Goal: Task Accomplishment & Management: Complete application form

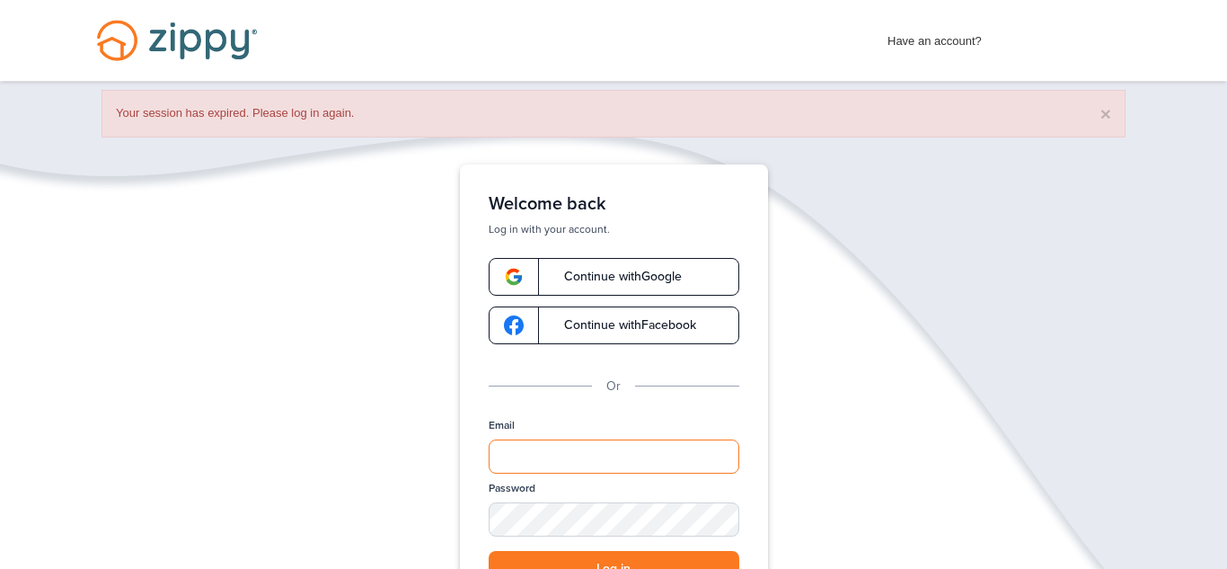
type input "**********"
click at [800, 420] on div "**********" at bounding box center [613, 470] width 1227 height 612
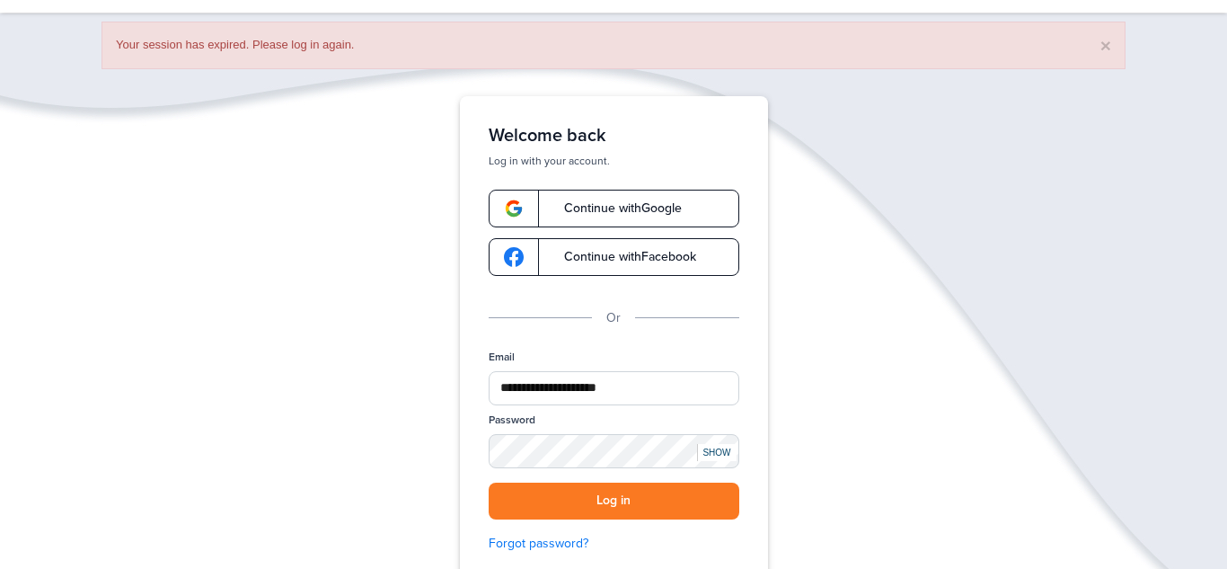
scroll to position [72, 0]
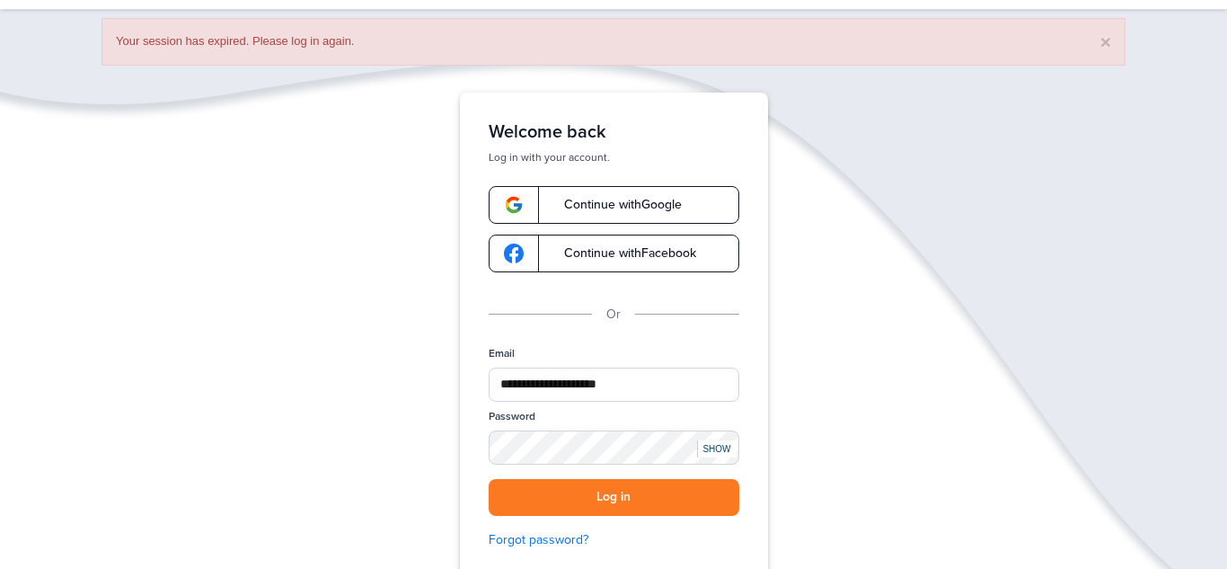
click at [721, 444] on div "SHOW" at bounding box center [717, 448] width 40 height 17
click at [668, 494] on button "Log in" at bounding box center [614, 497] width 251 height 37
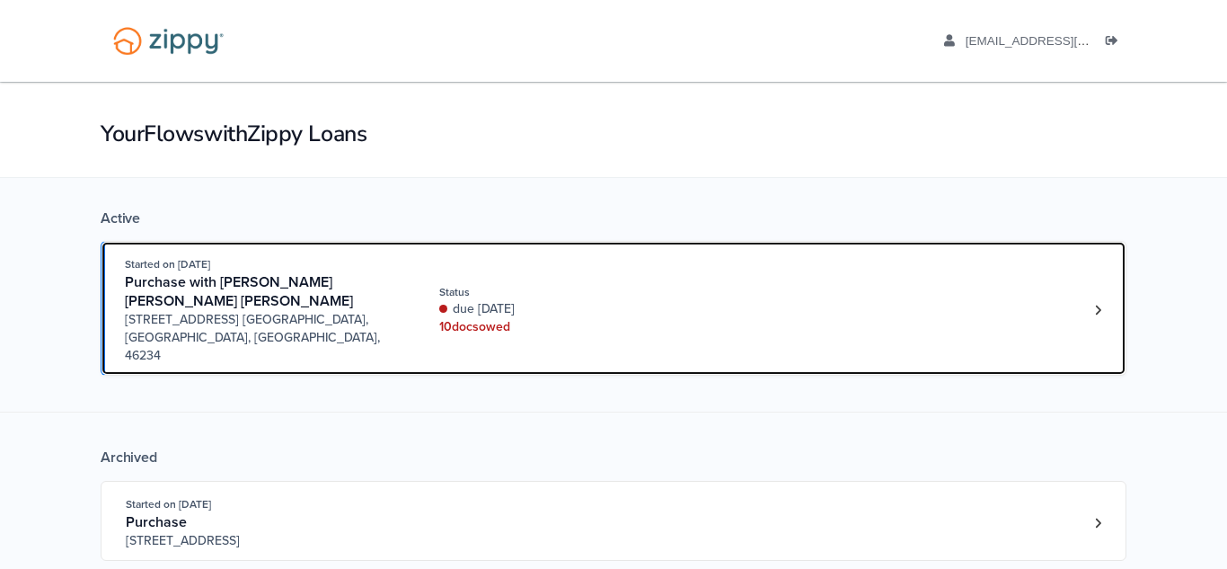
click at [500, 322] on div "Started on [DATE] Purchase with [PERSON_NAME] [PERSON_NAME] [PERSON_NAME] [STRE…" at bounding box center [605, 310] width 960 height 110
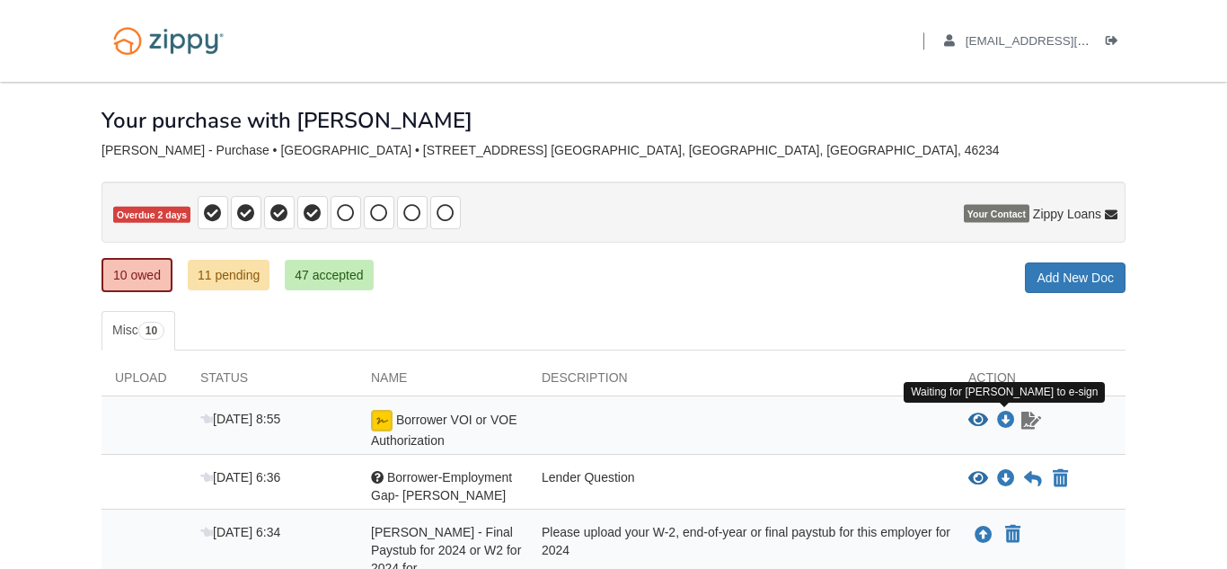
click at [1020, 426] on link "Sign document" at bounding box center [1031, 421] width 23 height 22
click at [1010, 420] on icon "Download Borrower VOI or VOE Authorization" at bounding box center [1006, 420] width 18 height 18
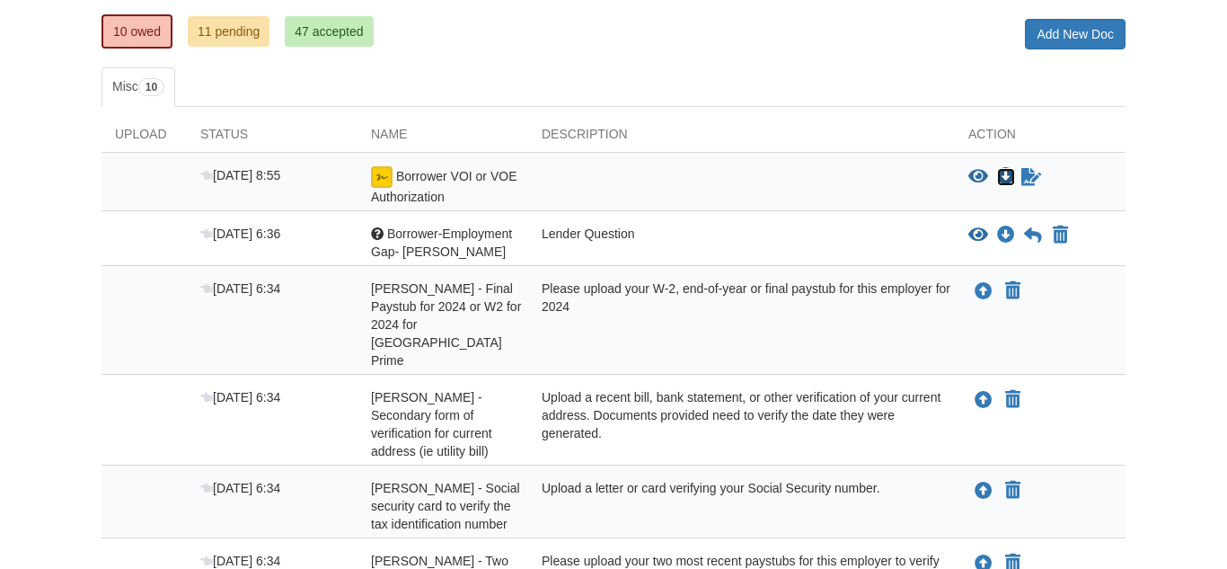
scroll to position [248, 0]
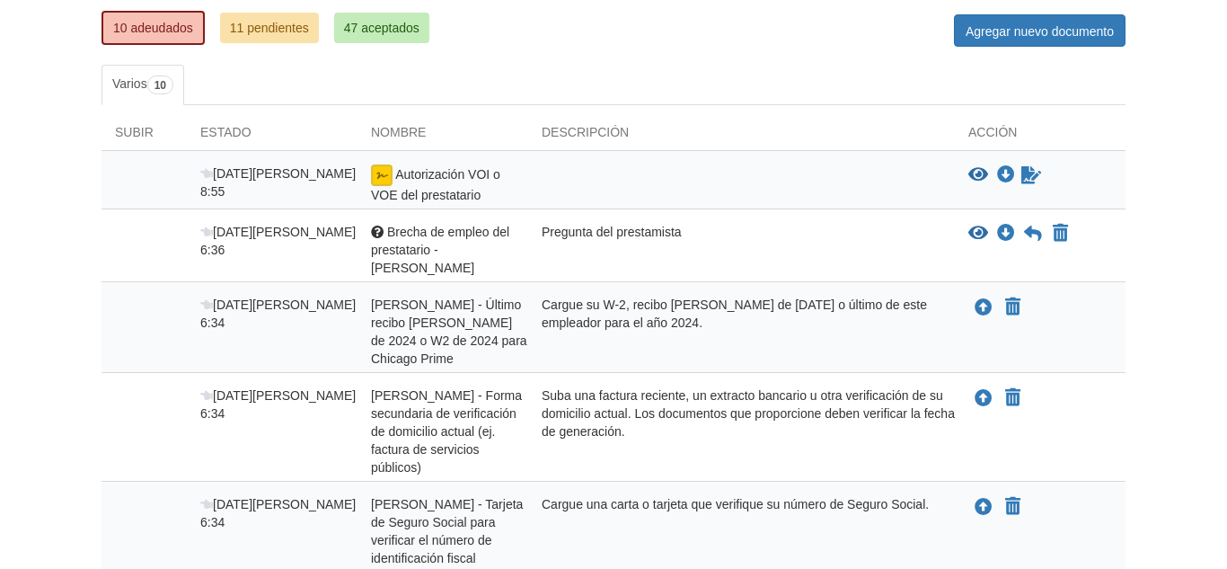
click at [866, 133] on div "Descripción" at bounding box center [741, 136] width 427 height 27
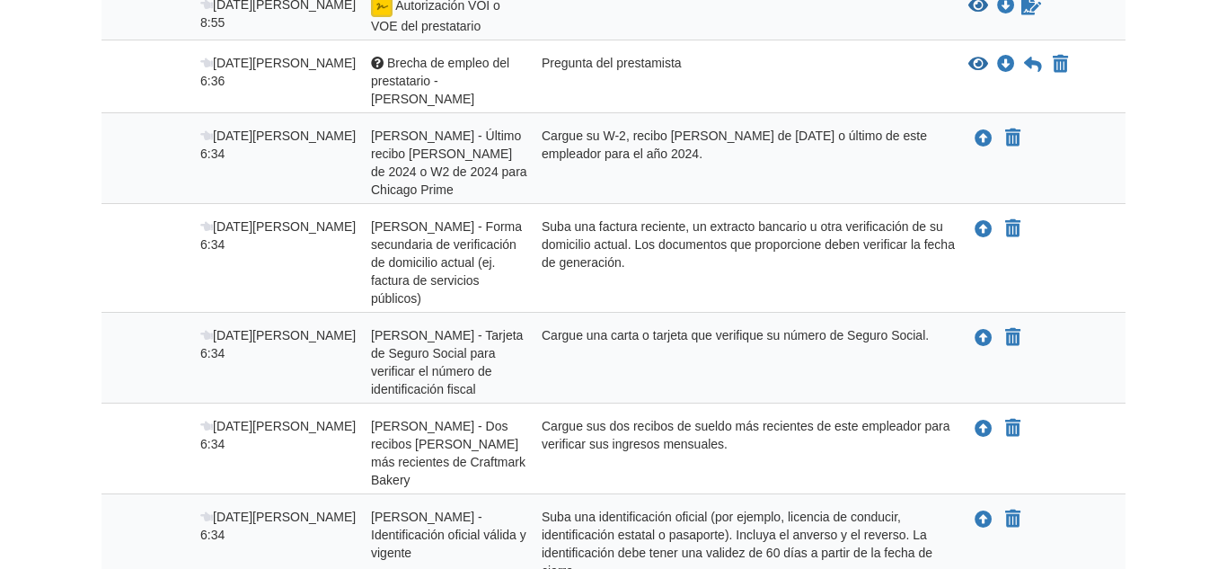
scroll to position [419, 0]
click at [715, 333] on div "Cargue una carta o tarjeta que verifique su número de Seguro Social." at bounding box center [741, 360] width 427 height 72
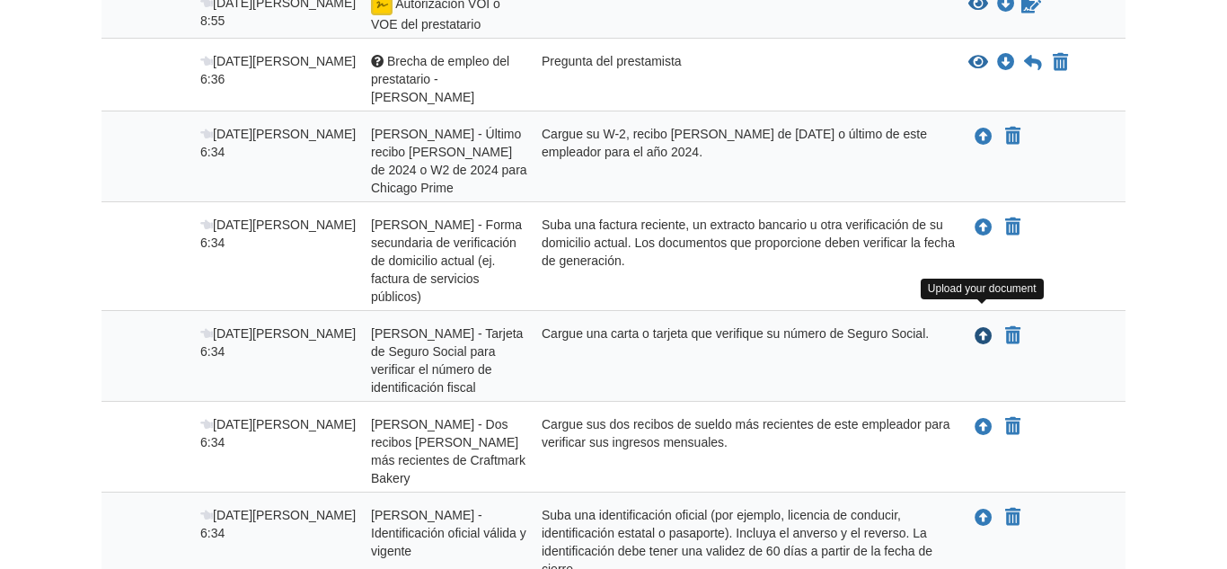
click at [987, 328] on icon "Subir Kevin Michael sanchez daza - Tarjeta de seguro social para verificar el n…" at bounding box center [984, 337] width 18 height 18
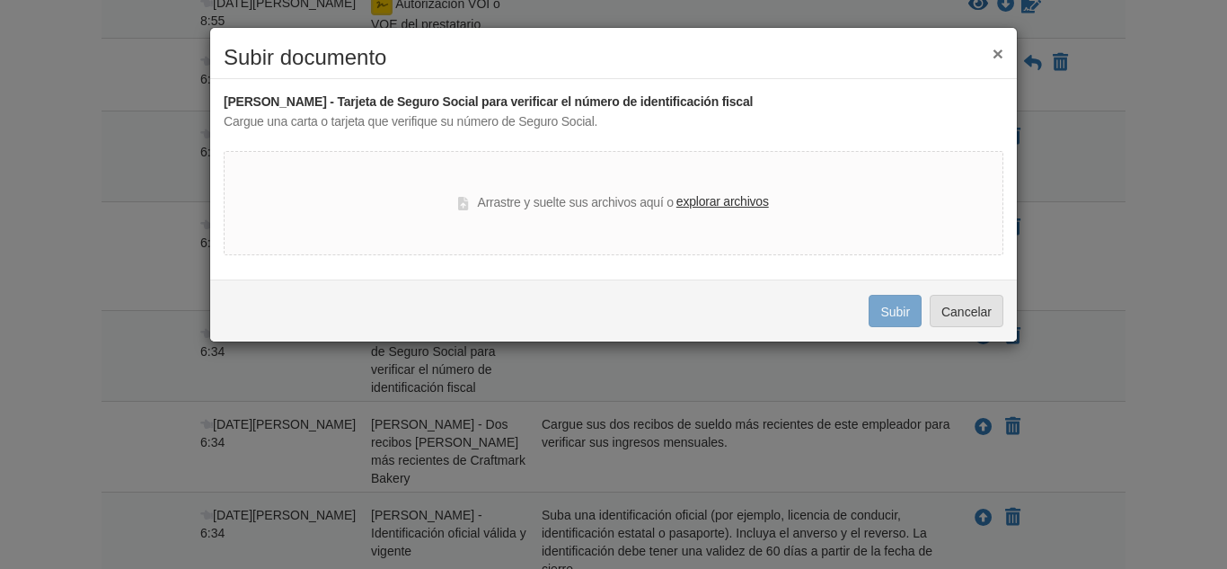
click at [704, 197] on font "explorar archivos" at bounding box center [723, 201] width 93 height 14
click at [0, 0] on input "explorar archivos" at bounding box center [0, 0] width 0 height 0
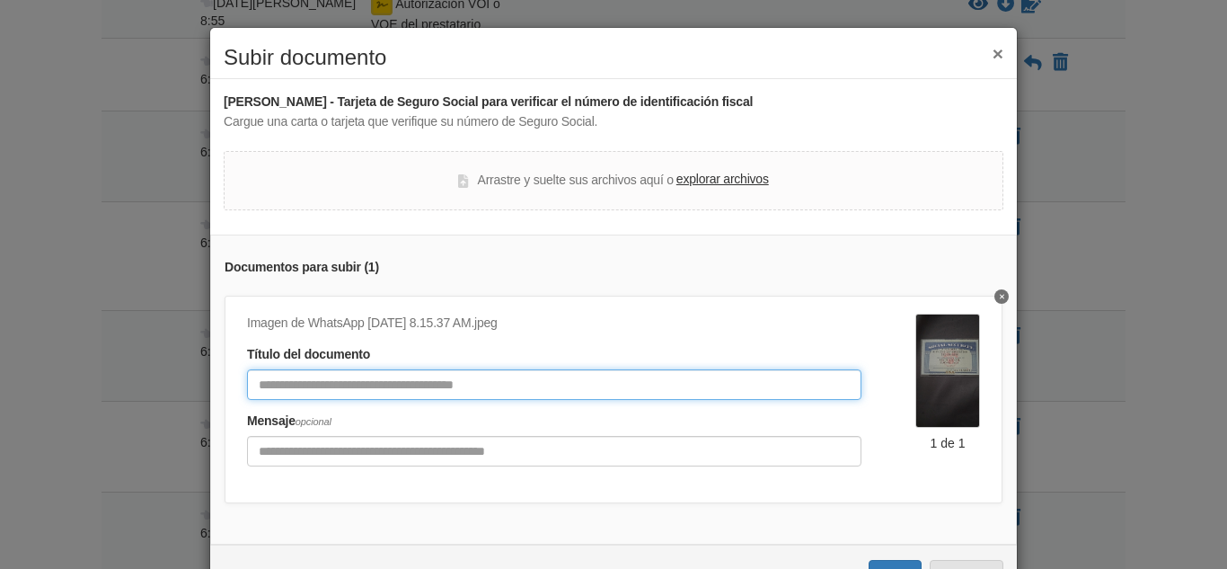
click at [819, 385] on input "Título del documento" at bounding box center [554, 384] width 615 height 31
type input "**"
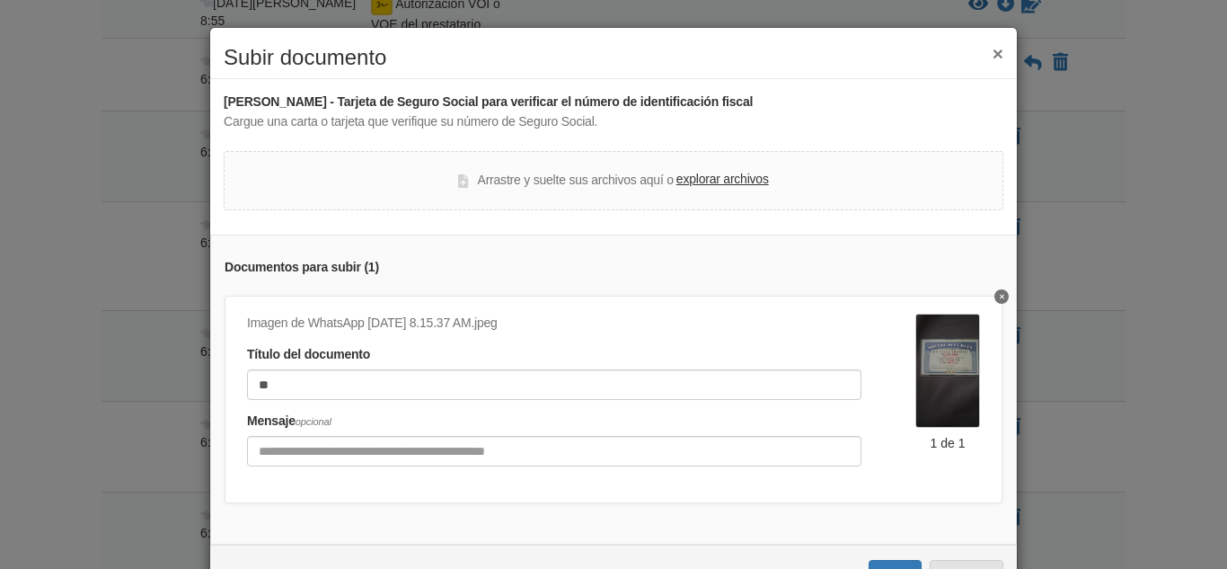
scroll to position [66, 0]
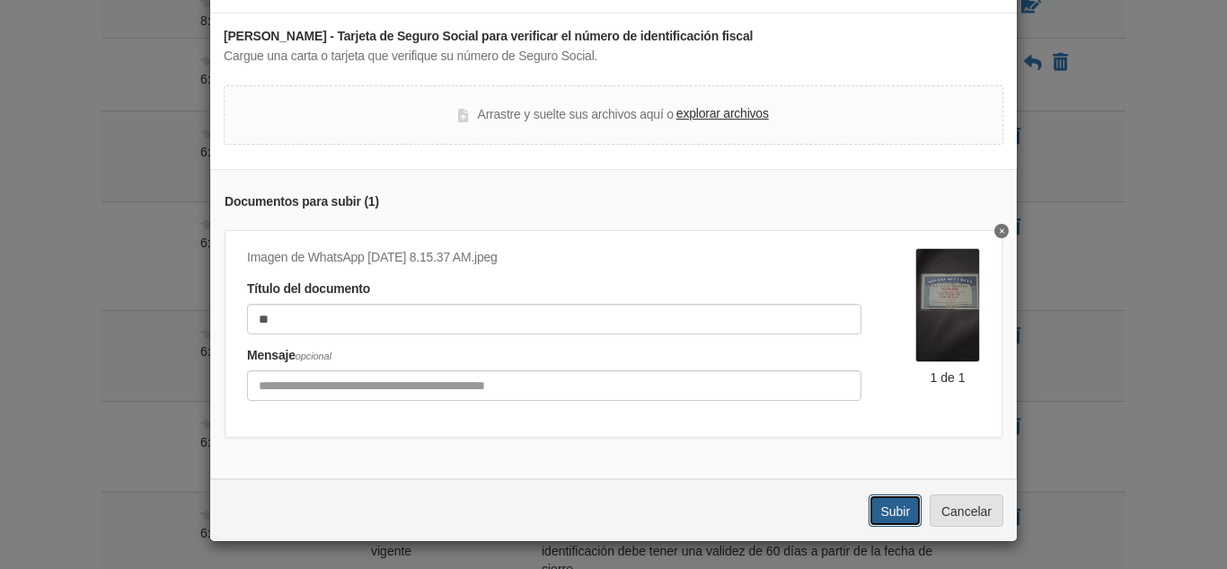
click at [914, 510] on button "Subir" at bounding box center [895, 510] width 53 height 32
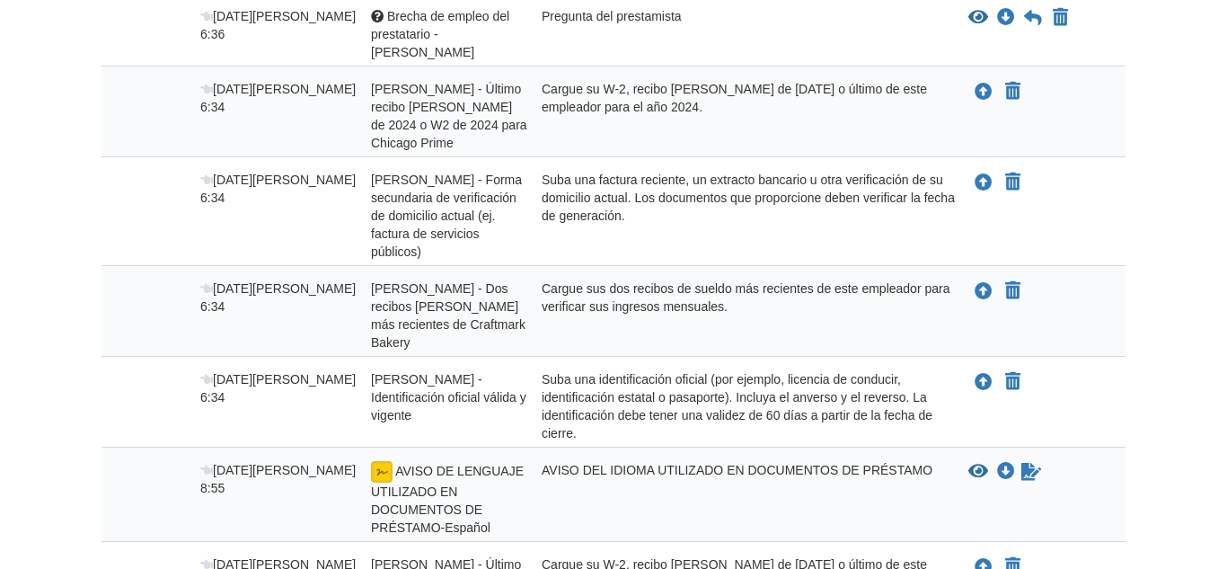
scroll to position [461, 0]
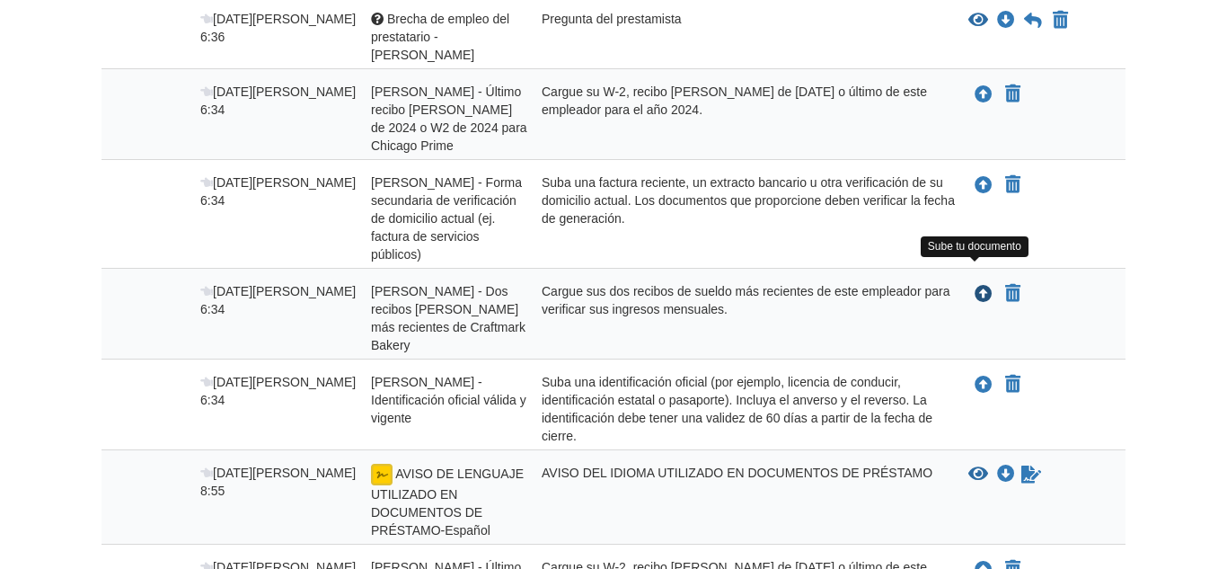
click at [985, 286] on icon "Subir Kevin Michael sanchez daza - Dos recibos de sueldo más recientes de Craft…" at bounding box center [984, 295] width 18 height 18
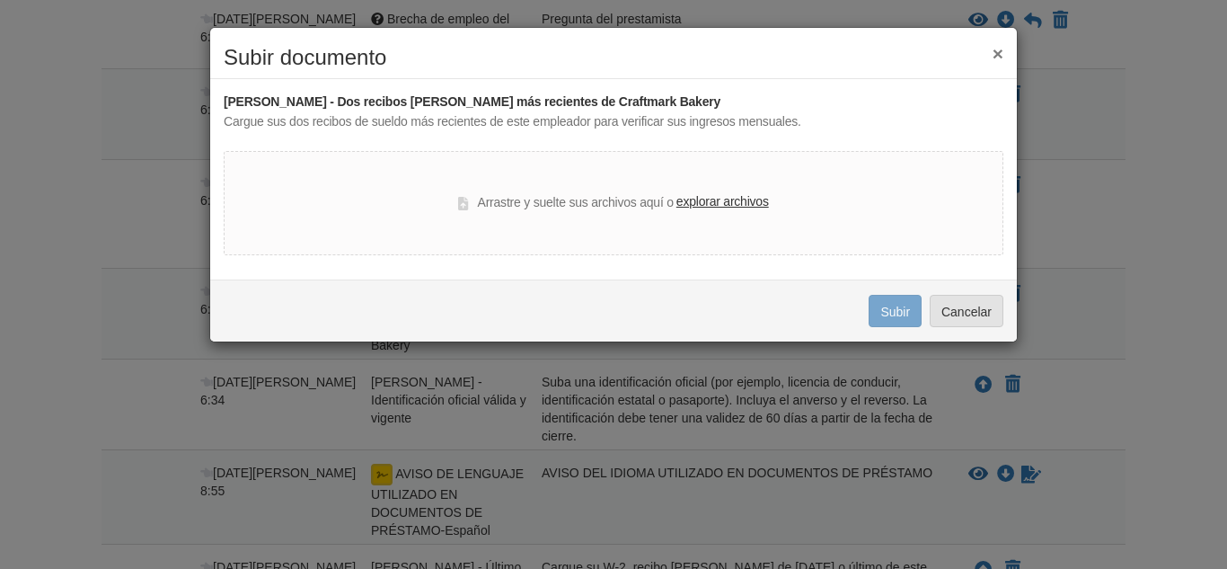
click at [706, 198] on font "explorar archivos" at bounding box center [723, 201] width 93 height 14
click at [0, 0] on input "explorar archivos" at bounding box center [0, 0] width 0 height 0
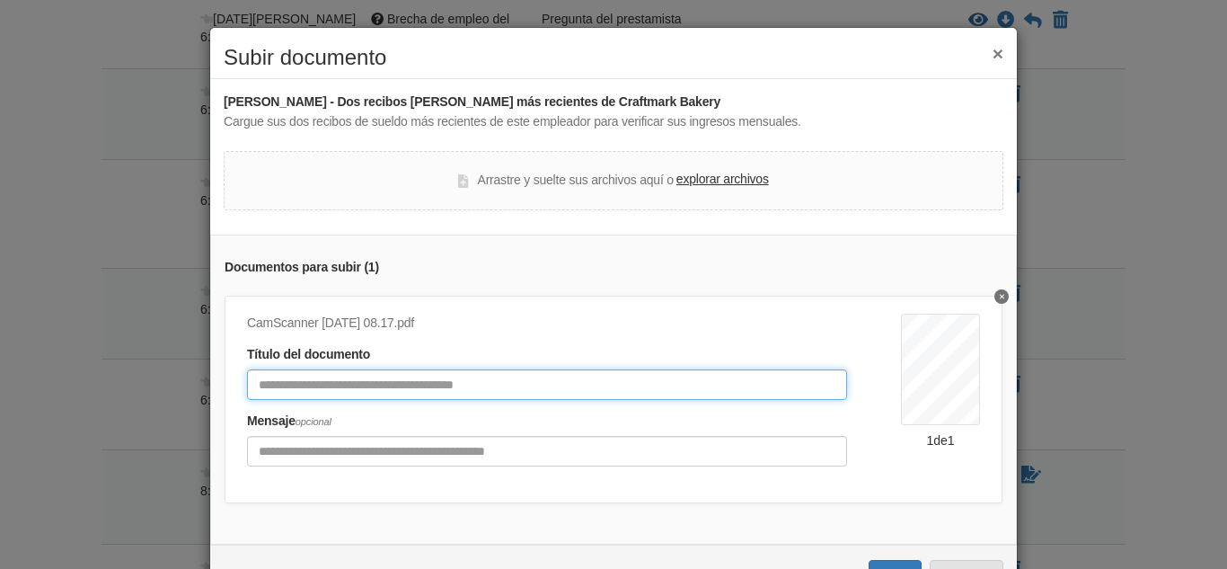
click at [545, 379] on input "Título del documento" at bounding box center [547, 384] width 600 height 31
type input "*****"
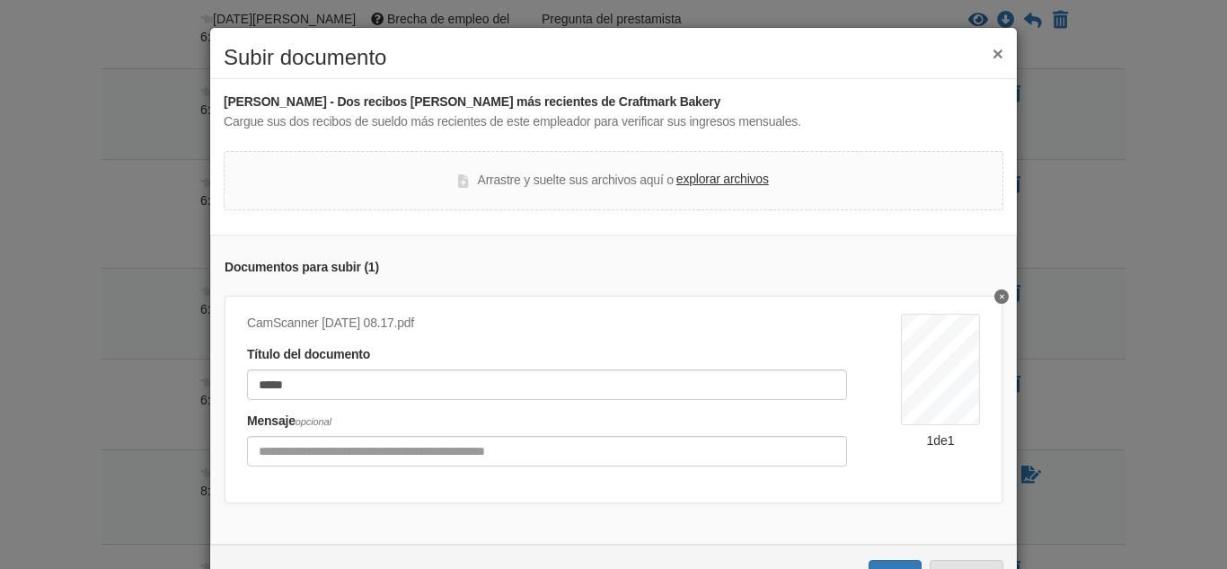
scroll to position [56, 0]
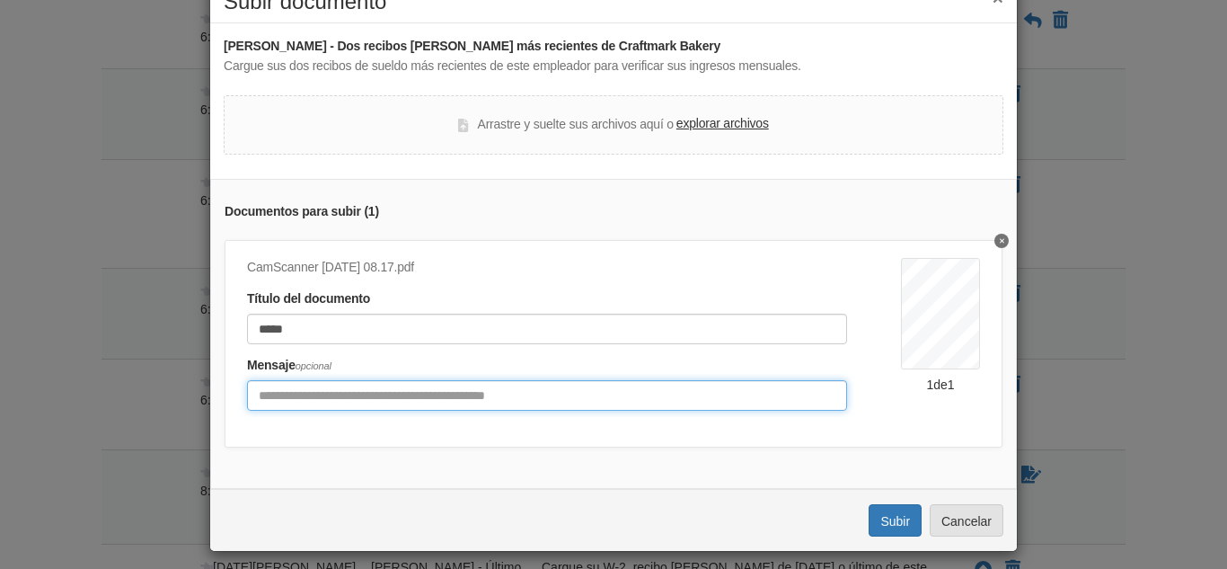
click at [562, 394] on input "Incluya cualquier comentario sobre este documento." at bounding box center [547, 395] width 600 height 31
type input "**********"
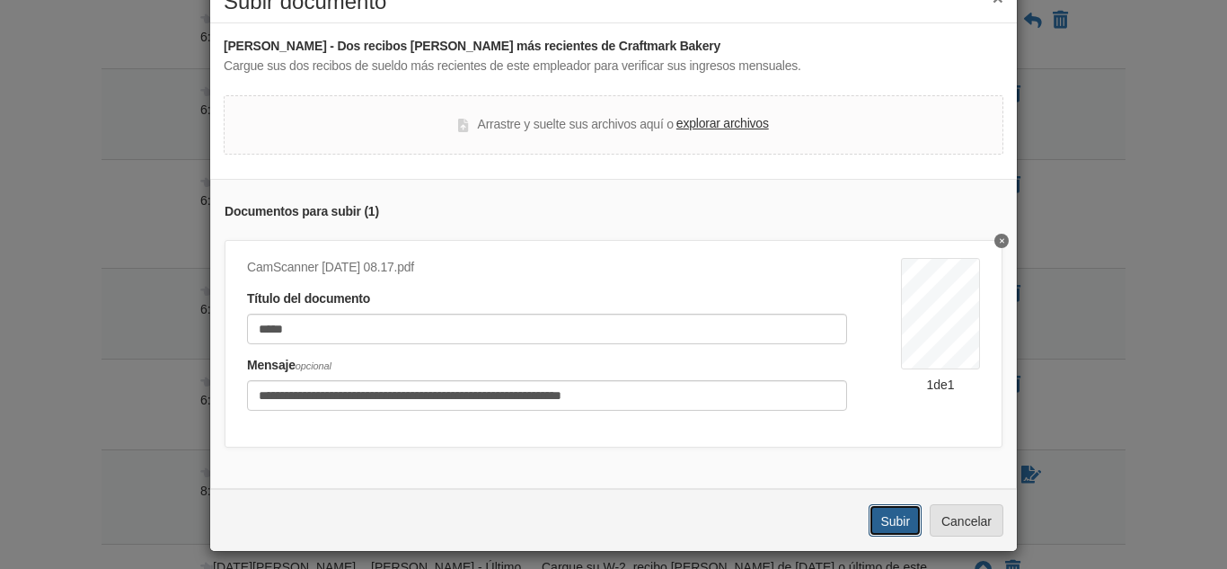
click at [897, 521] on font "Subir" at bounding box center [896, 521] width 30 height 14
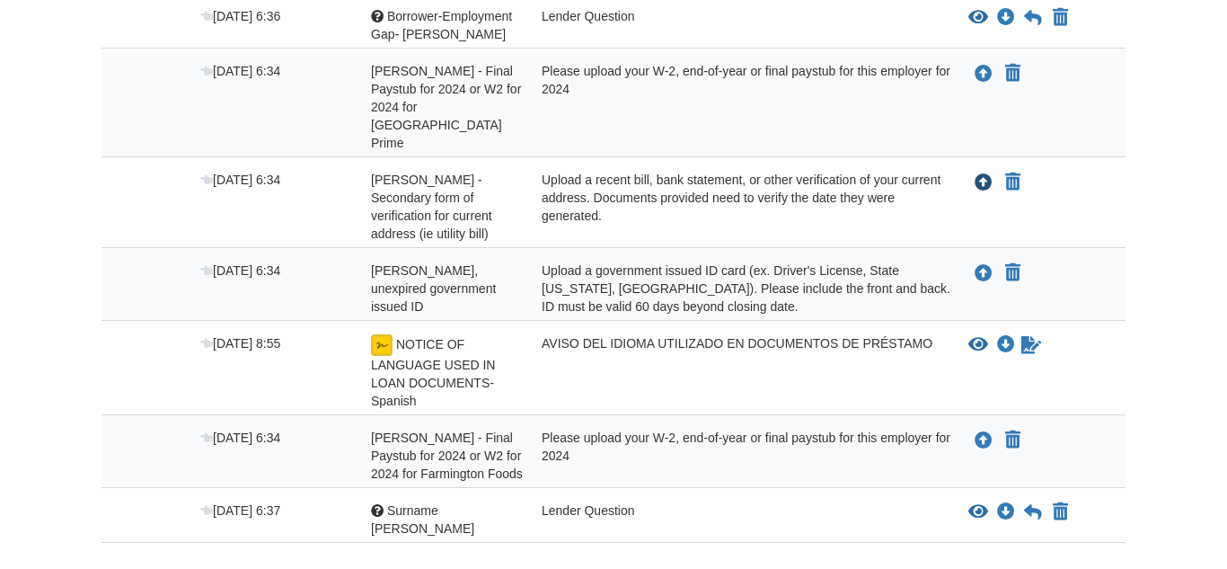
scroll to position [464, 0]
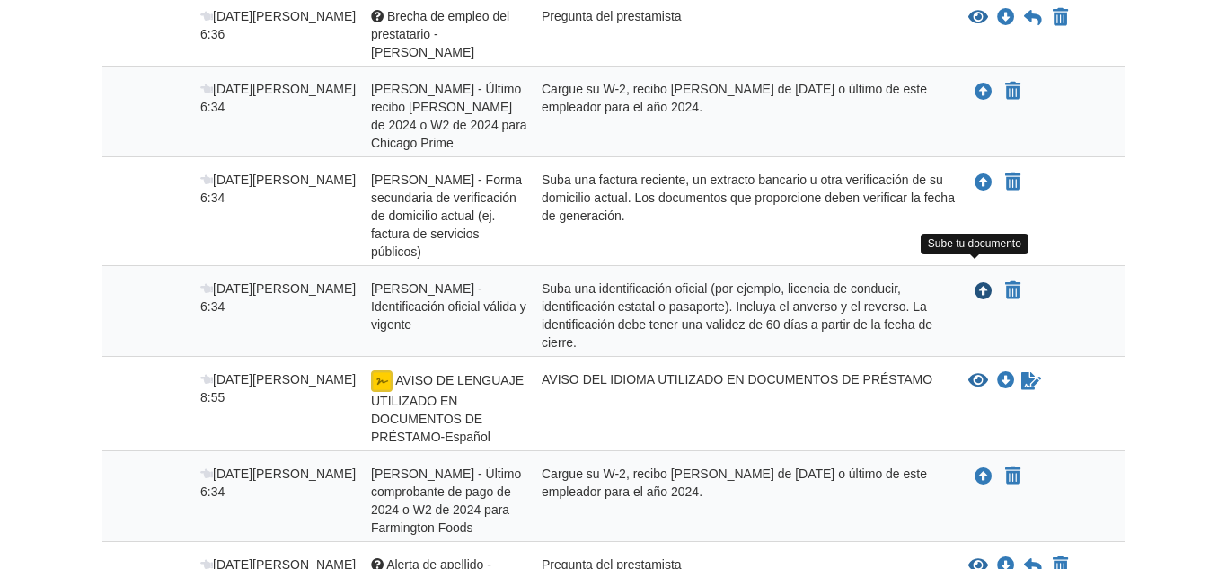
click at [982, 283] on icon "Subir Kevin Michael sanchez daza - Identificación oficial válida y vigente" at bounding box center [984, 292] width 18 height 18
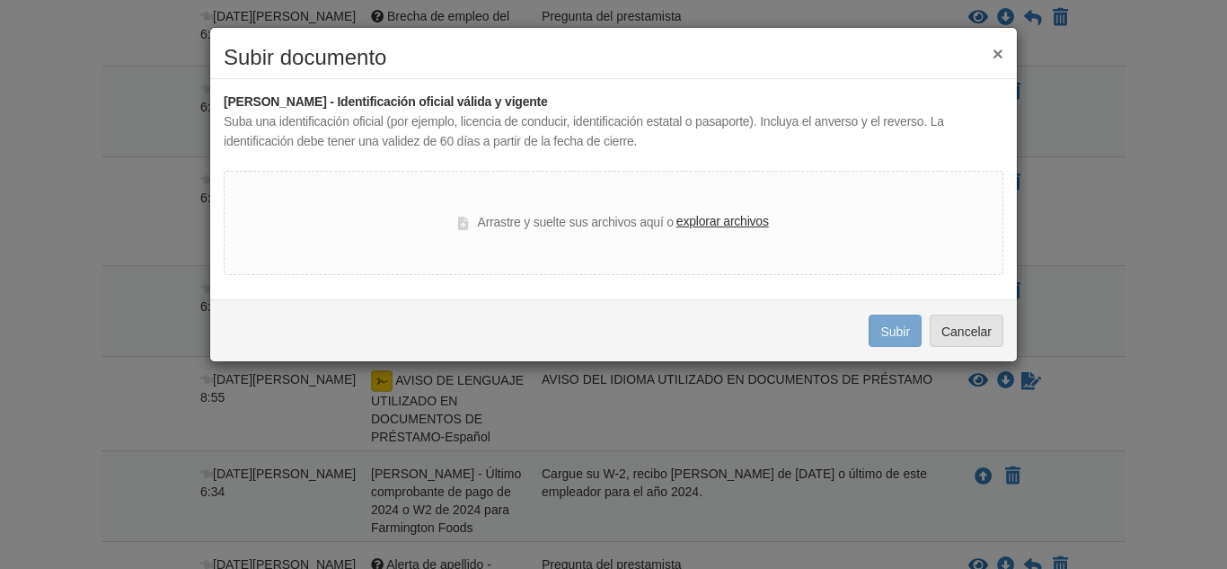
click at [728, 219] on font "explorar archivos" at bounding box center [723, 221] width 93 height 14
click at [0, 0] on input "explorar archivos" at bounding box center [0, 0] width 0 height 0
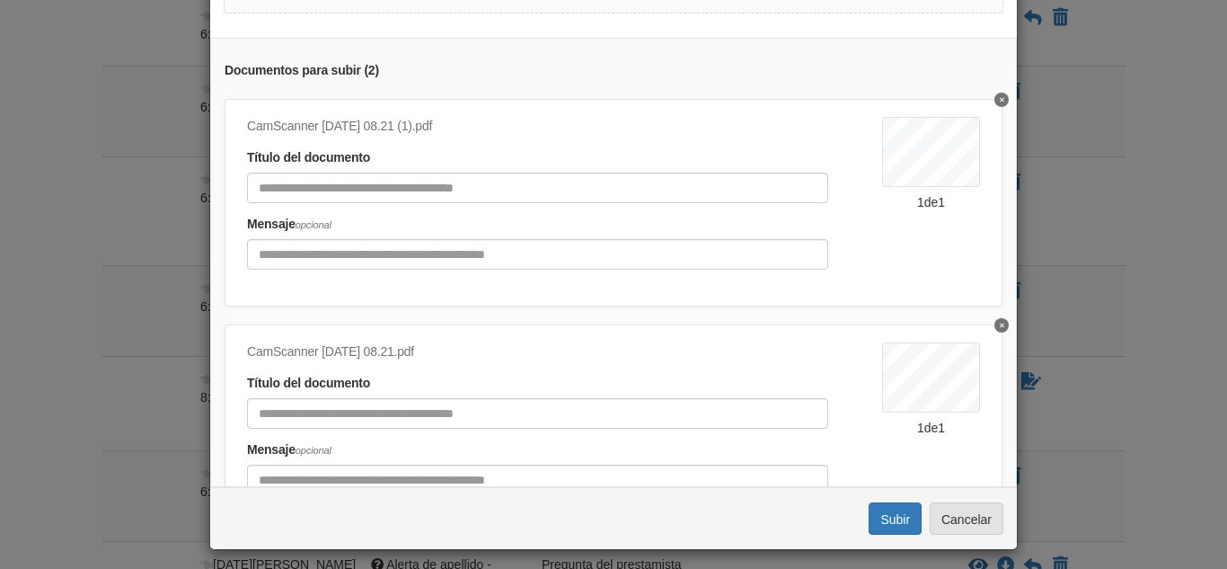
scroll to position [225, 0]
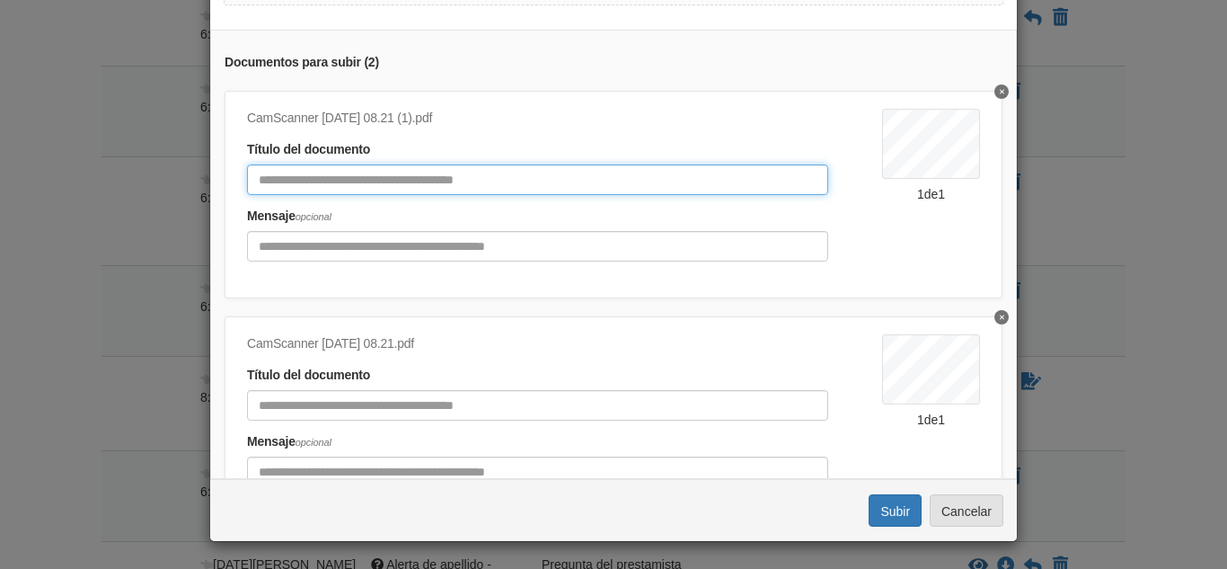
click at [633, 185] on input "Título del documento" at bounding box center [537, 179] width 581 height 31
type input "**"
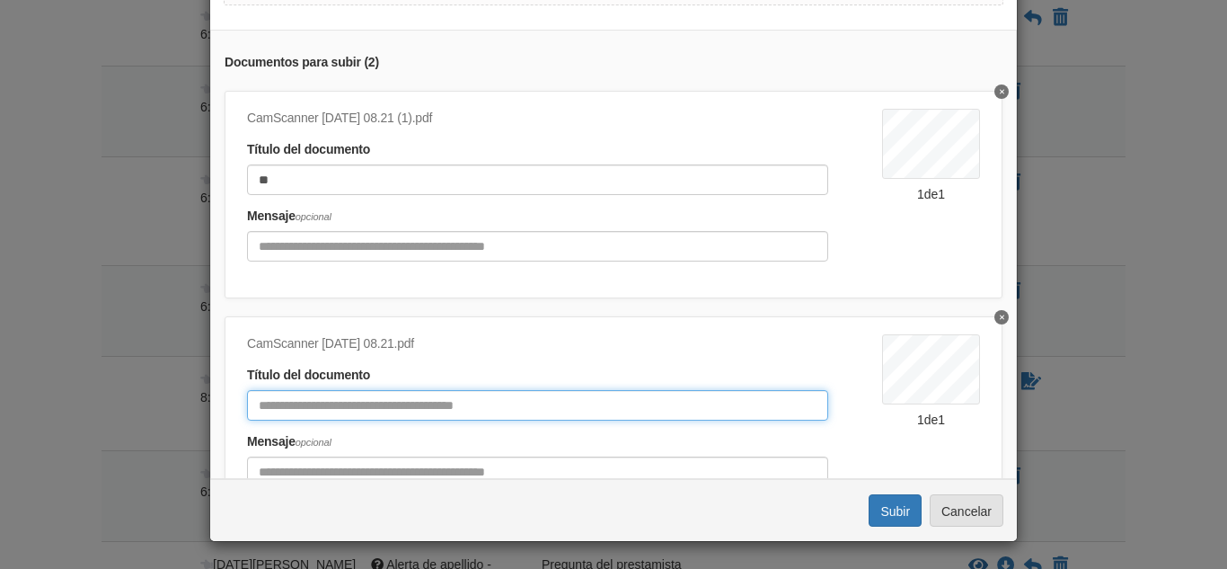
click at [385, 399] on input "Título del documento" at bounding box center [537, 405] width 581 height 31
type input "****"
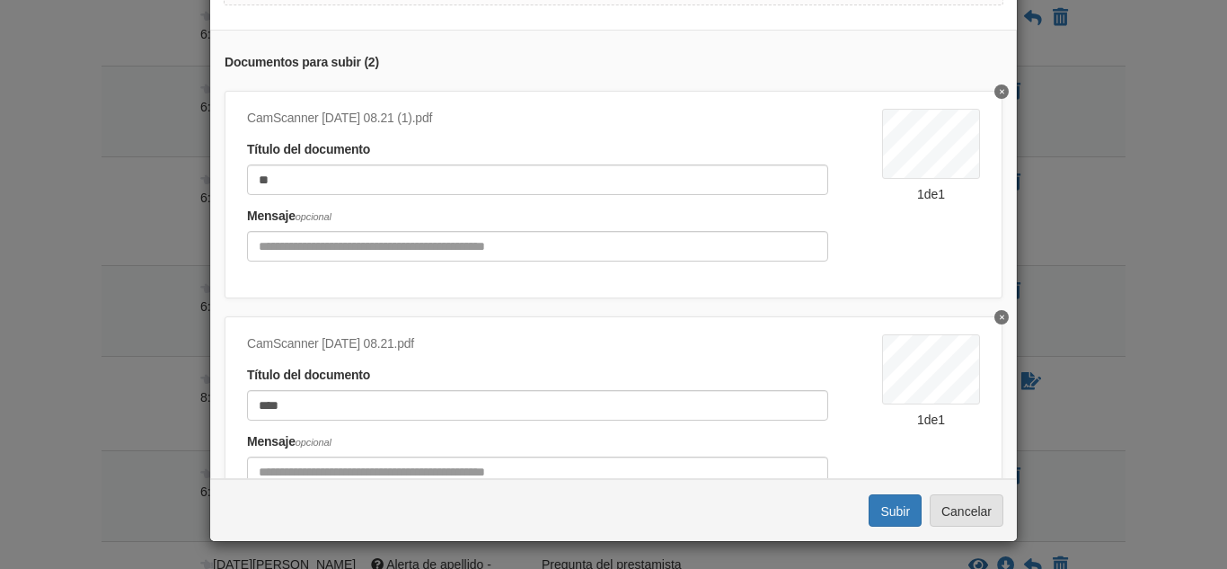
click at [837, 523] on div "Subiendo... Subir Cancelar" at bounding box center [613, 510] width 807 height 62
click at [903, 520] on button "Subir" at bounding box center [895, 510] width 53 height 32
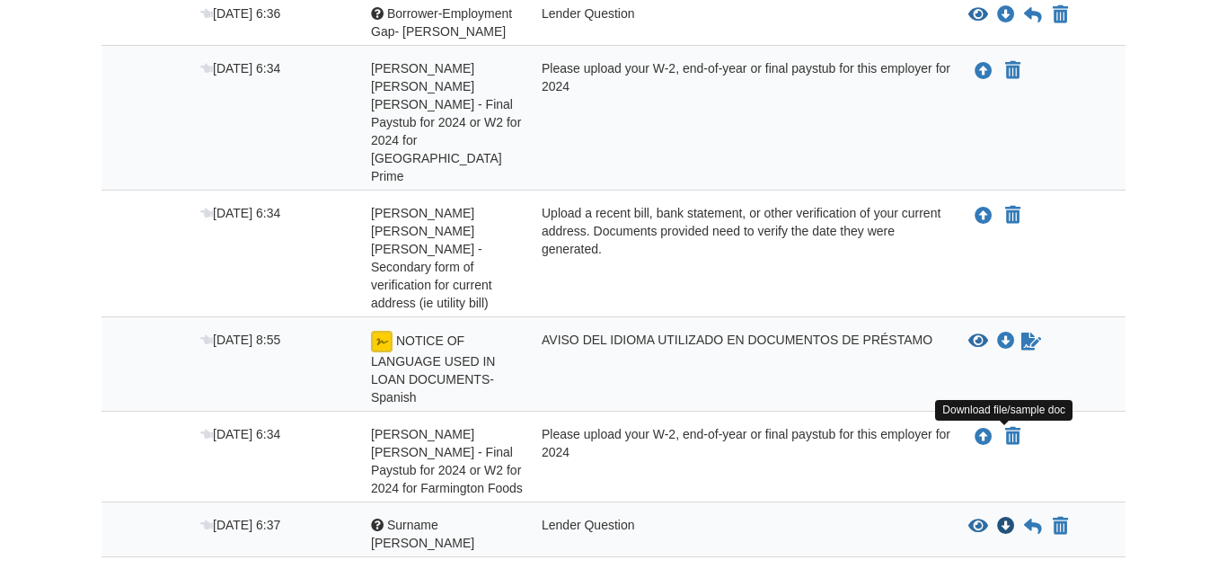
scroll to position [464, 0]
click at [985, 518] on icon "View Surname Alert-Kevin" at bounding box center [979, 527] width 20 height 18
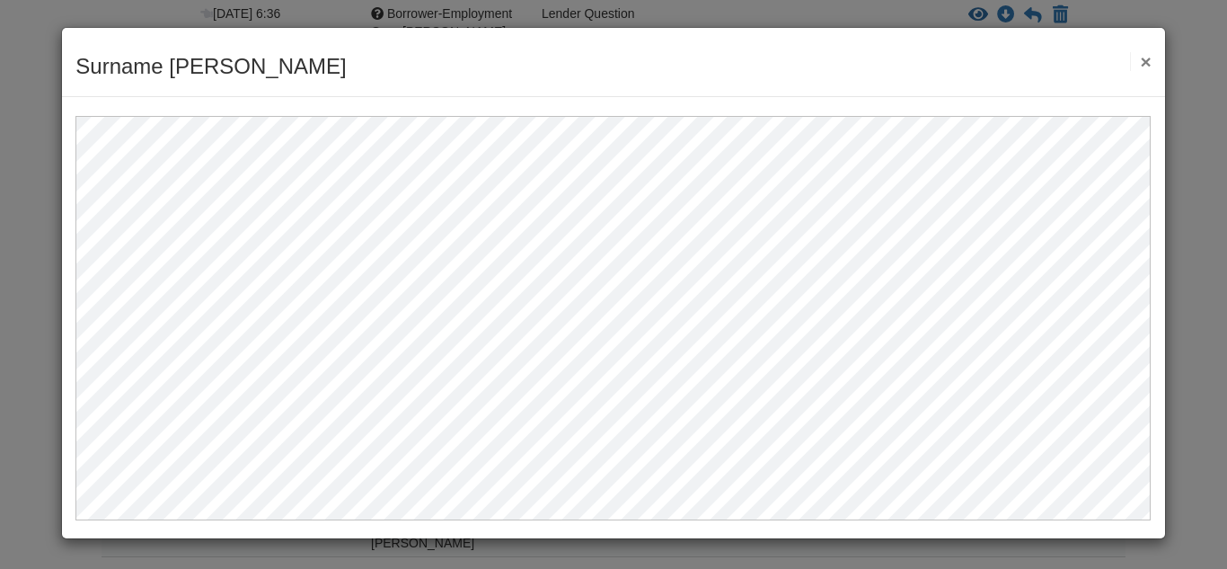
click at [1147, 63] on button "×" at bounding box center [1140, 61] width 21 height 19
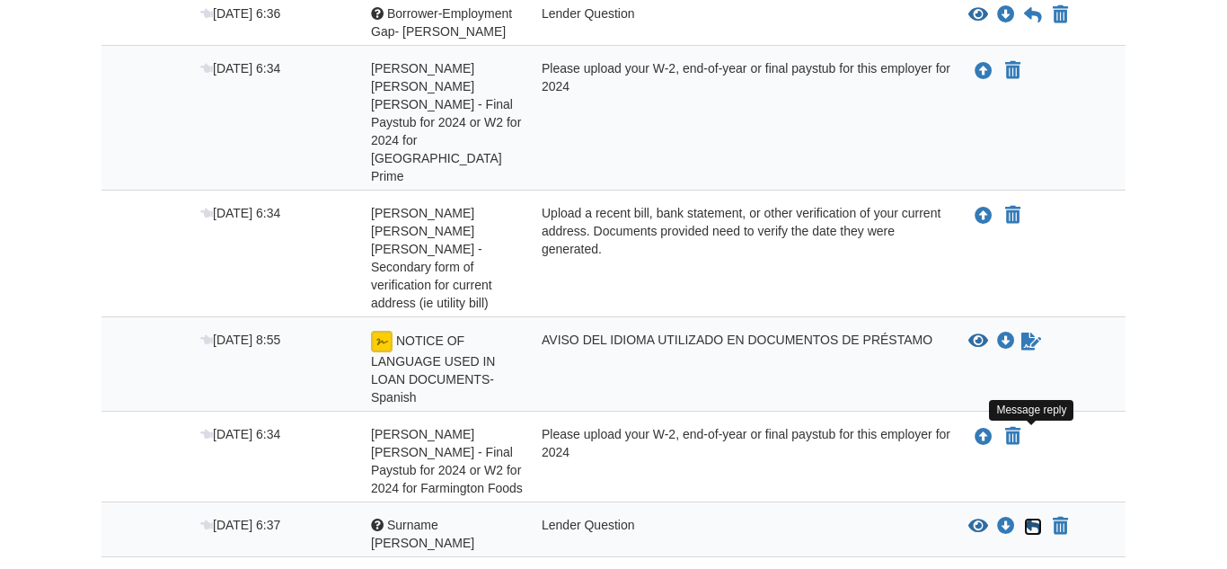
click at [1026, 518] on icon at bounding box center [1033, 527] width 18 height 18
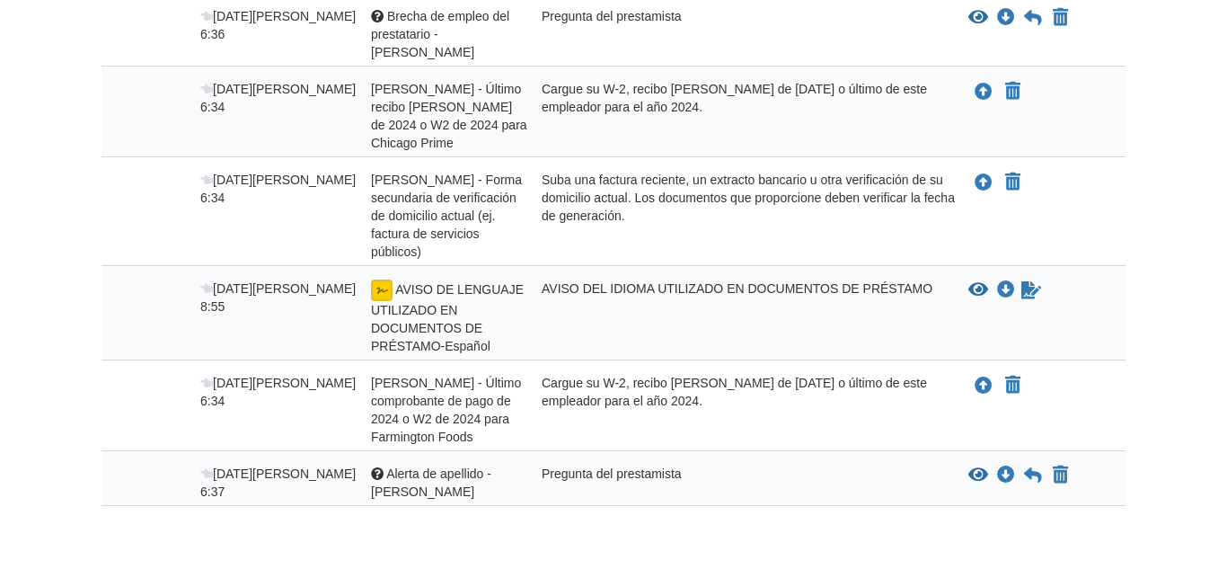
scroll to position [466, 0]
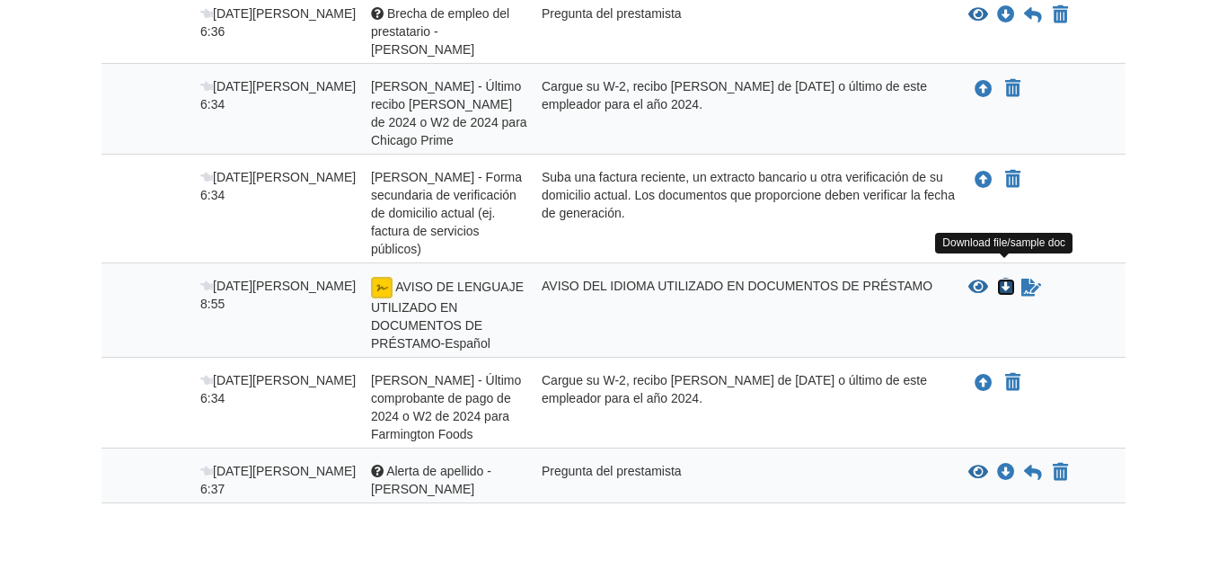
click at [1004, 279] on icon "Descargar AVISO DE LENGUAJE UTILIZADO EN DOCUMENTOS DE PRÉSTAMO-Español" at bounding box center [1006, 288] width 18 height 18
click at [792, 279] on font "AVISO DEL IDIOMA UTILIZADO EN DOCUMENTOS DE PRÉSTAMO" at bounding box center [737, 286] width 391 height 14
click at [791, 287] on div "AVISO DEL IDIOMA UTILIZADO EN DOCUMENTOS DE PRÉSTAMO" at bounding box center [741, 314] width 427 height 75
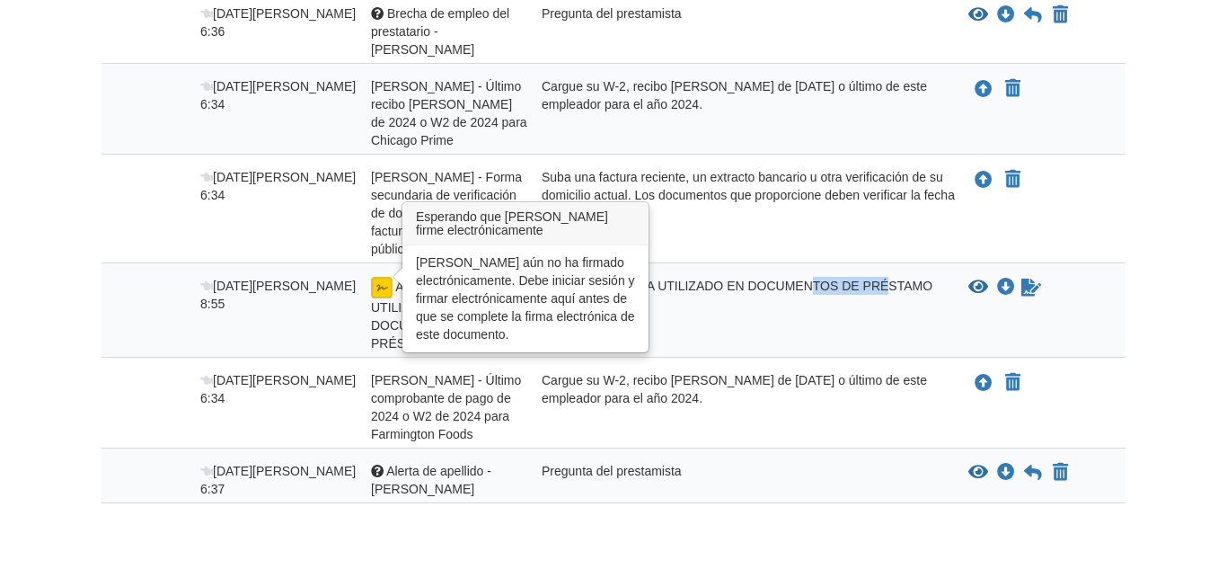
click at [383, 277] on img at bounding box center [382, 288] width 22 height 22
click at [382, 277] on img at bounding box center [382, 288] width 22 height 22
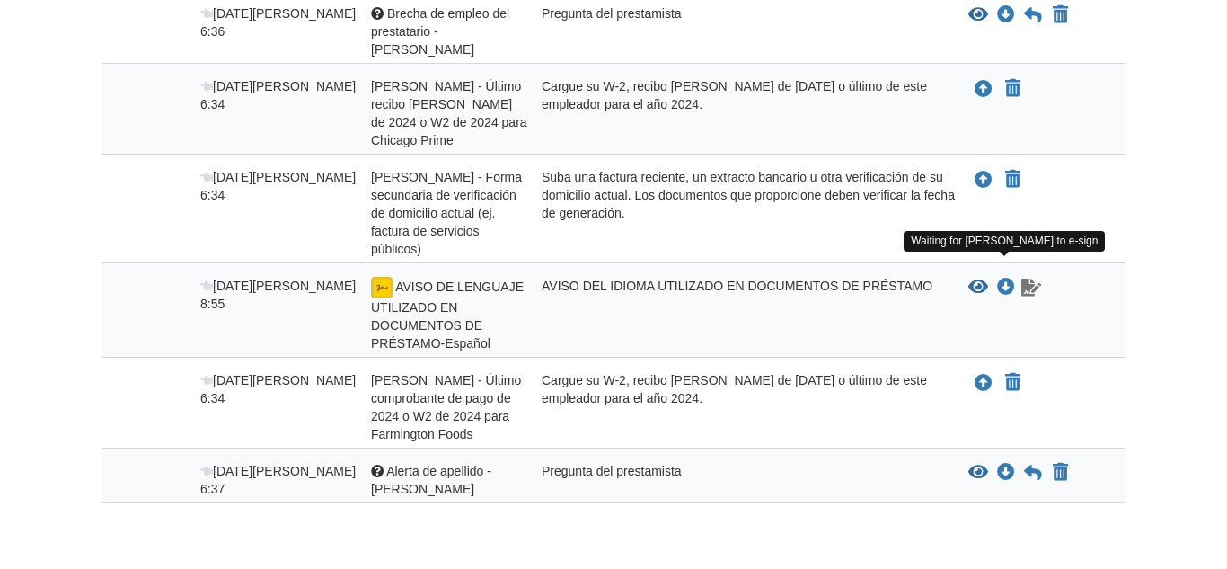
click at [1023, 267] on body "Volver a mis flujos paoladiabas@gmail.com Cerrar sesión" at bounding box center [613, 91] width 1227 height 1114
click at [1022, 279] on icon "Esperando que su coprestatario firme electrónicamente" at bounding box center [1032, 288] width 20 height 18
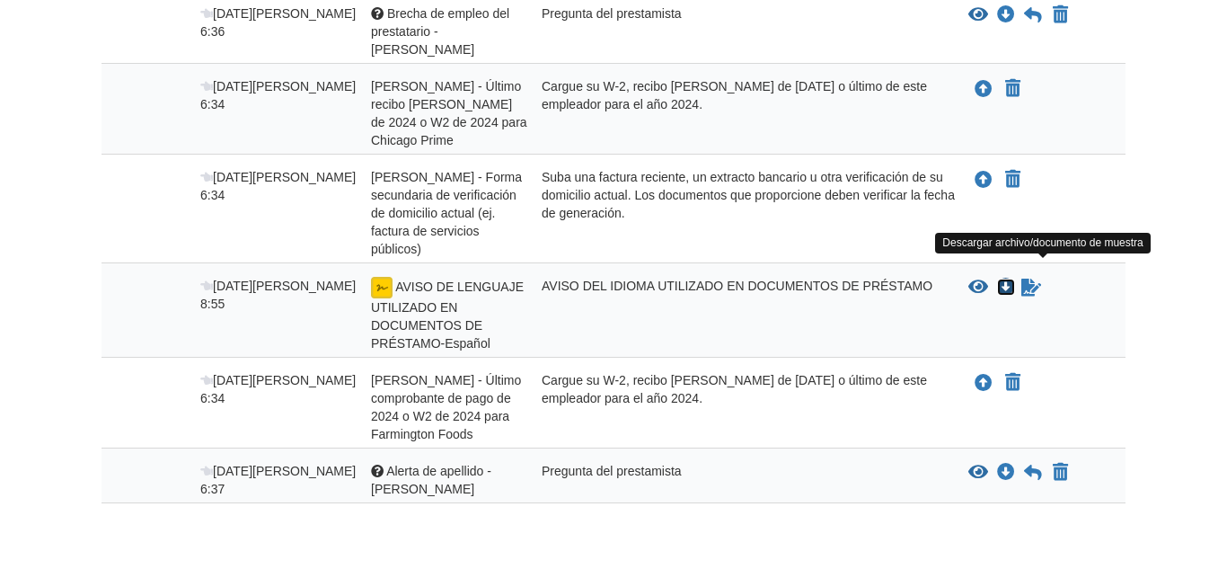
click at [1001, 279] on icon "Descargar AVISO DE LENGUAJE UTILIZADO EN DOCUMENTOS DE PRÉSTAMO-Español" at bounding box center [1006, 288] width 18 height 18
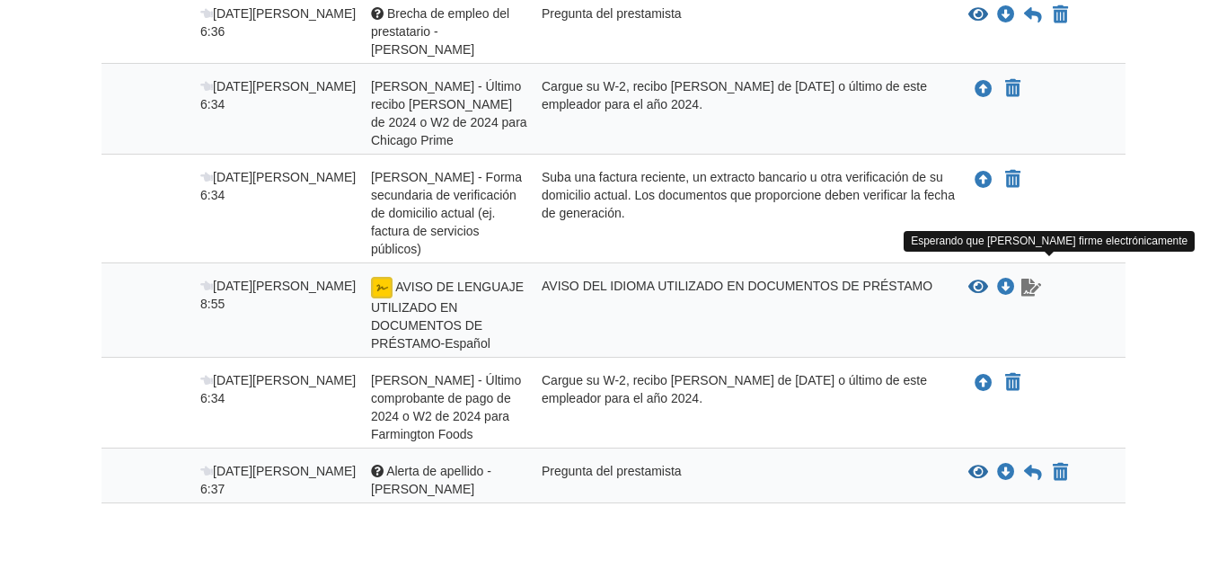
click at [1028, 279] on icon "Esperando que su coprestatario firme electrónicamente" at bounding box center [1032, 288] width 20 height 18
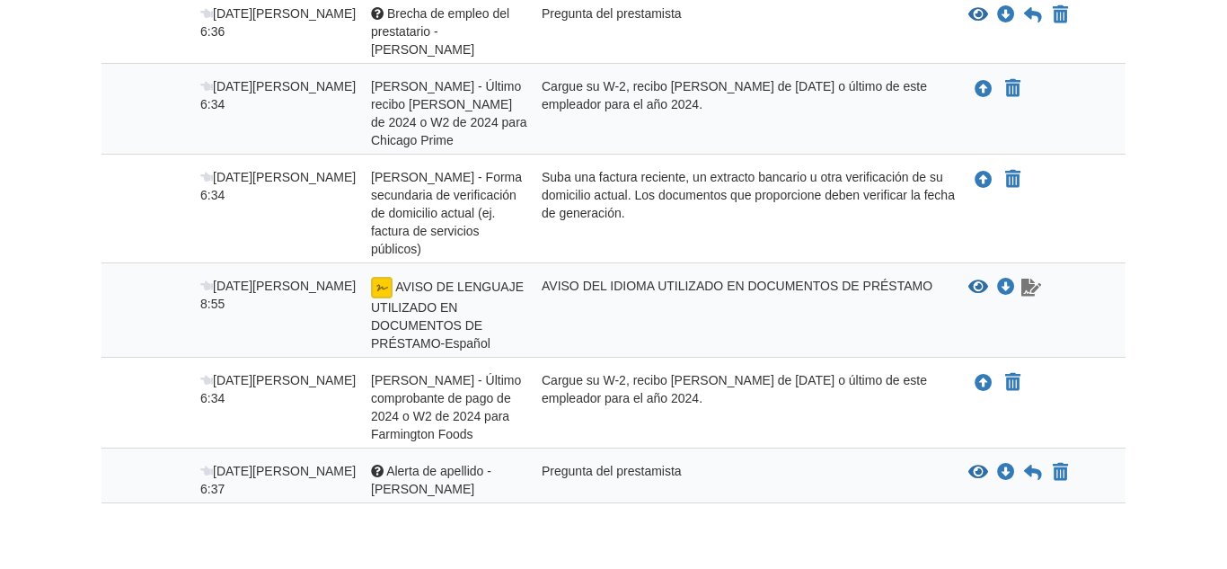
click at [1028, 279] on icon "Esperando que su coprestatario firme electrónicamente" at bounding box center [1032, 288] width 20 height 18
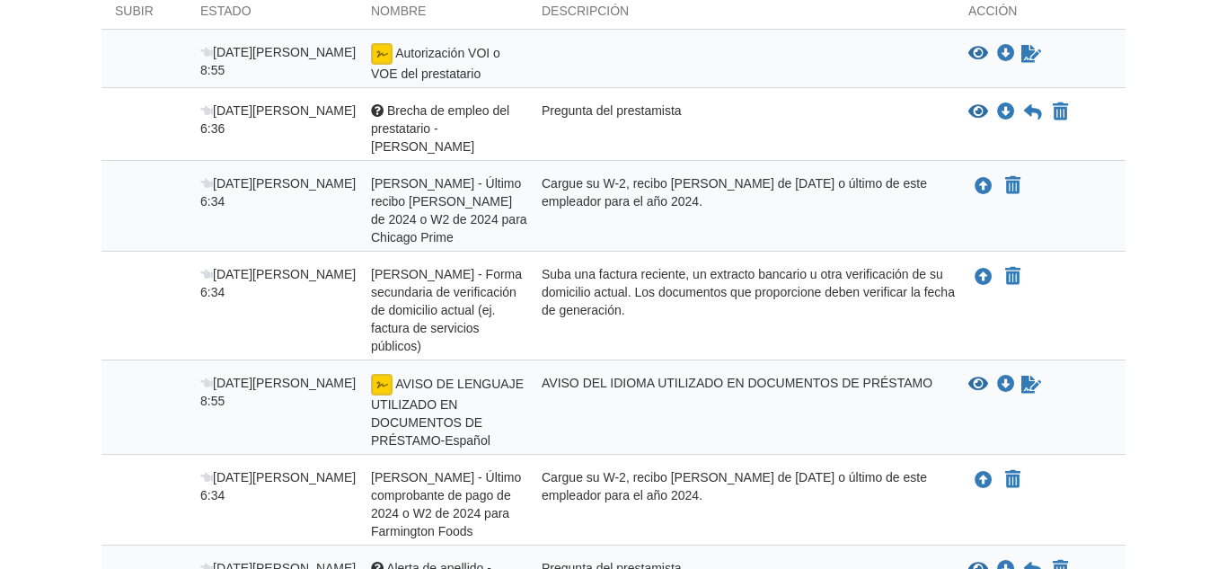
scroll to position [366, 0]
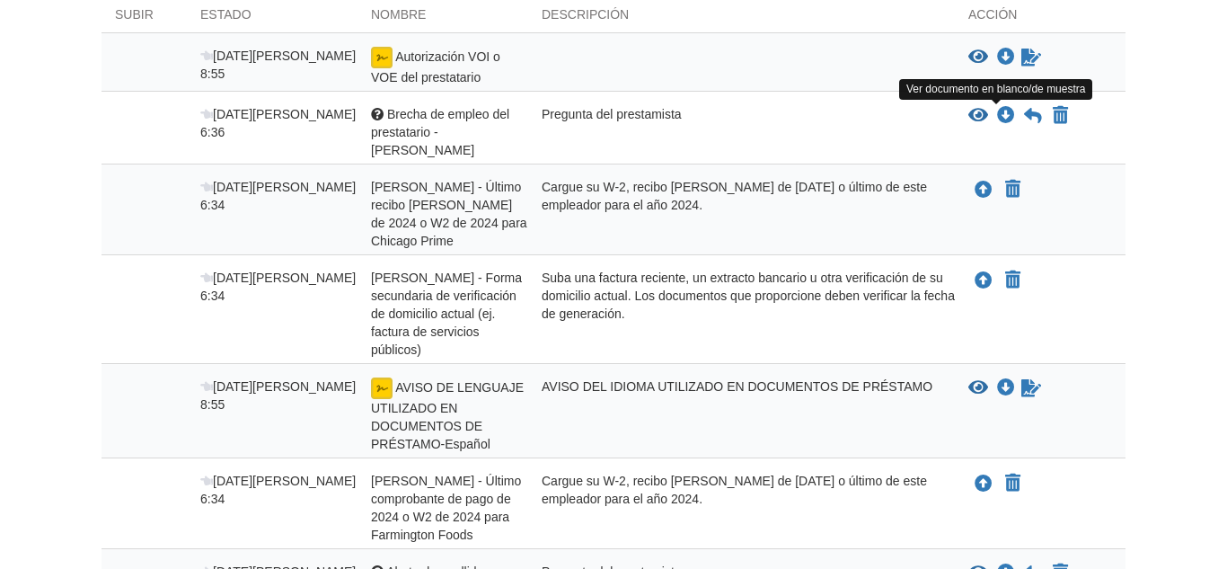
click at [979, 113] on icon "Ver la brecha de empleo del prestatario - Kevin" at bounding box center [979, 116] width 20 height 18
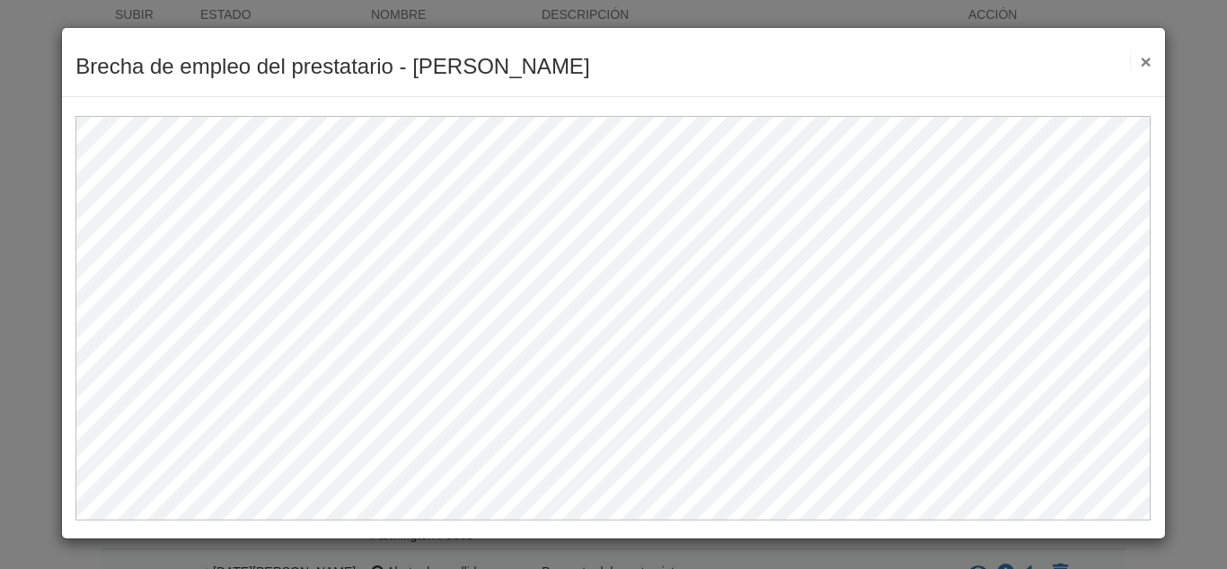
click at [1152, 56] on div "Brecha de empleo del prestatario - Kevin Ahorrar Cancelar Documento anterior Si…" at bounding box center [613, 62] width 1102 height 69
click at [1146, 57] on font "×" at bounding box center [1145, 61] width 11 height 21
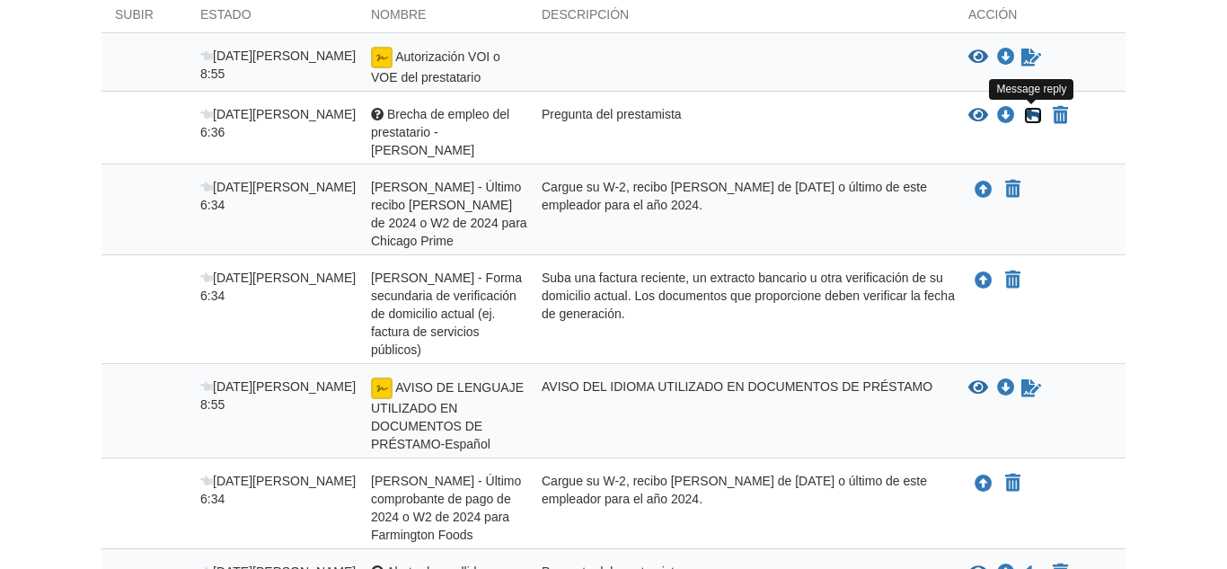
click at [1040, 119] on icon at bounding box center [1033, 116] width 18 height 18
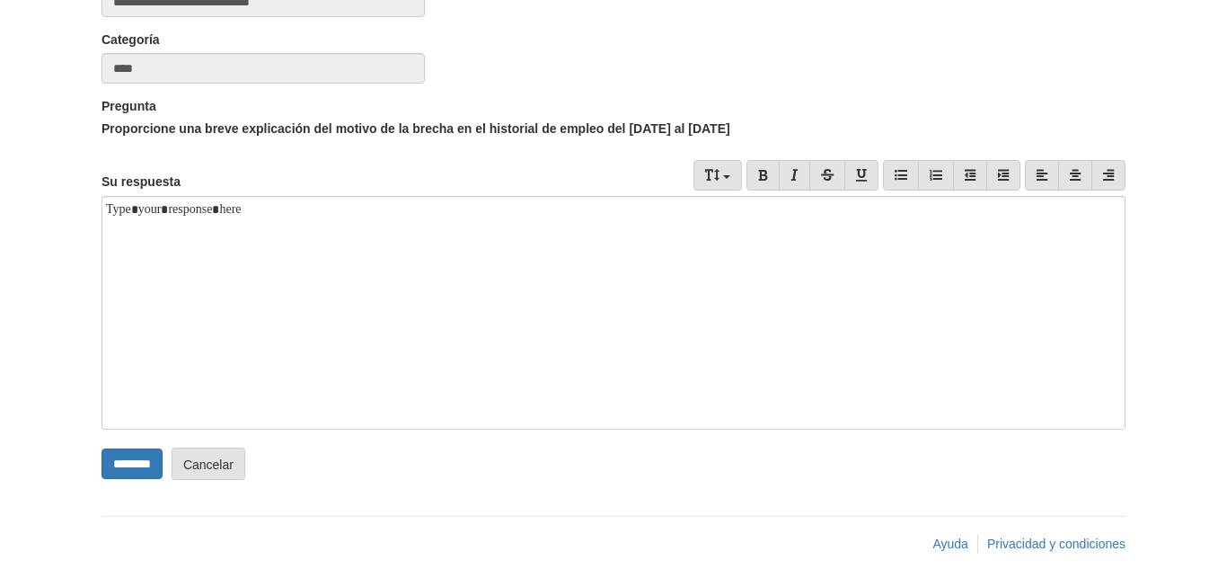
scroll to position [222, 0]
click at [381, 210] on div at bounding box center [614, 312] width 1024 height 234
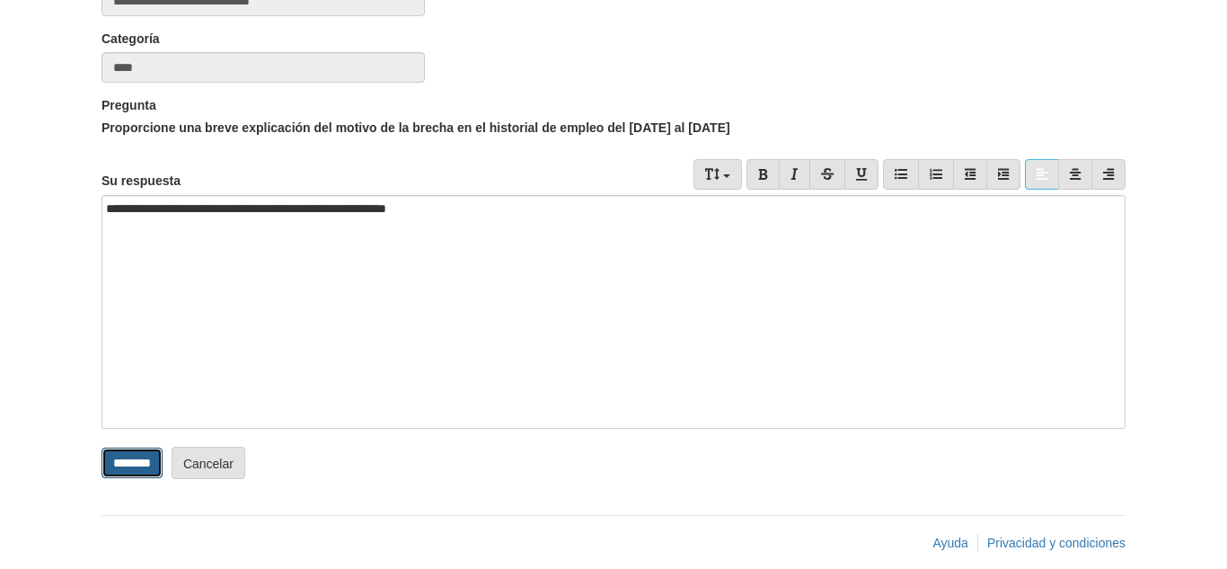
click at [133, 471] on input "********" at bounding box center [132, 462] width 61 height 31
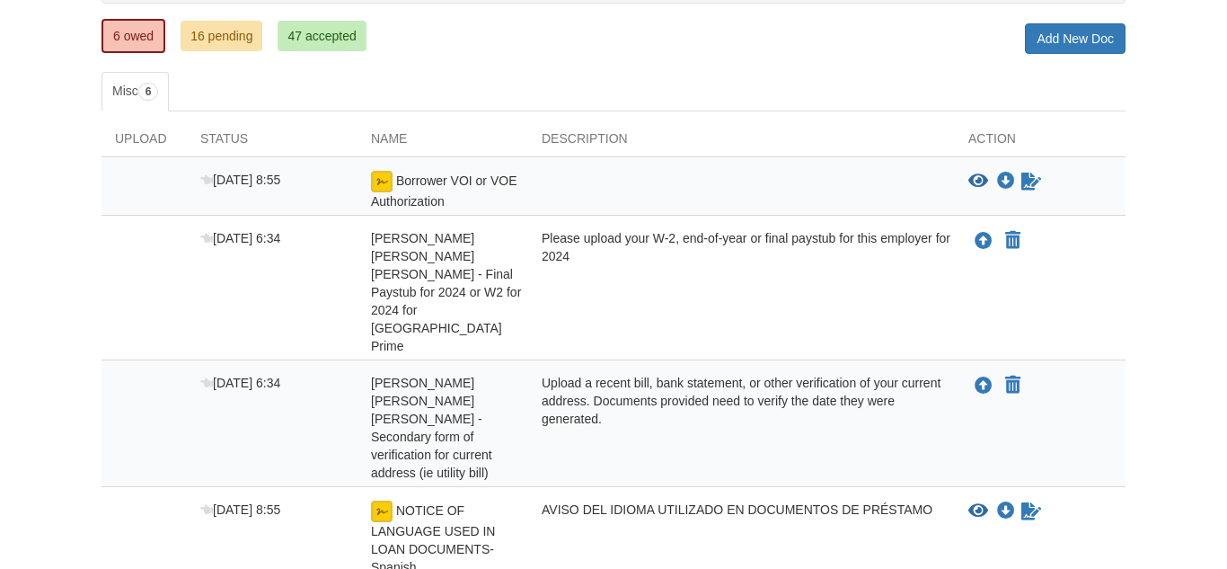
scroll to position [270, 0]
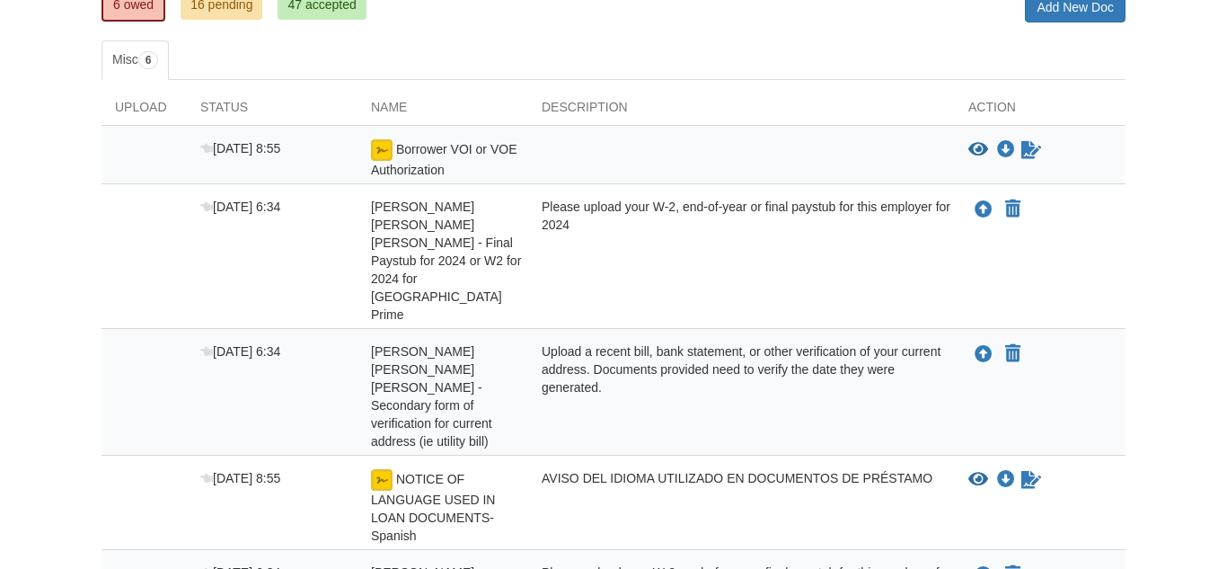
drag, startPoint x: 1226, startPoint y: 123, endPoint x: 1226, endPoint y: 278, distance: 154.5
click at [1226, 278] on html "Back to My Flows [EMAIL_ADDRESS][DOMAIN_NAME] Logout" at bounding box center [613, 285] width 1227 height 1111
click at [564, 138] on div "[DATE] 8:55 Borrower VOI or VOE Authorization View blank/sample document View b…" at bounding box center [614, 155] width 1024 height 58
click at [565, 137] on div "Aug 14 8:55 Borrower VOI or VOE Authorization View blank/sample document View b…" at bounding box center [614, 155] width 1024 height 58
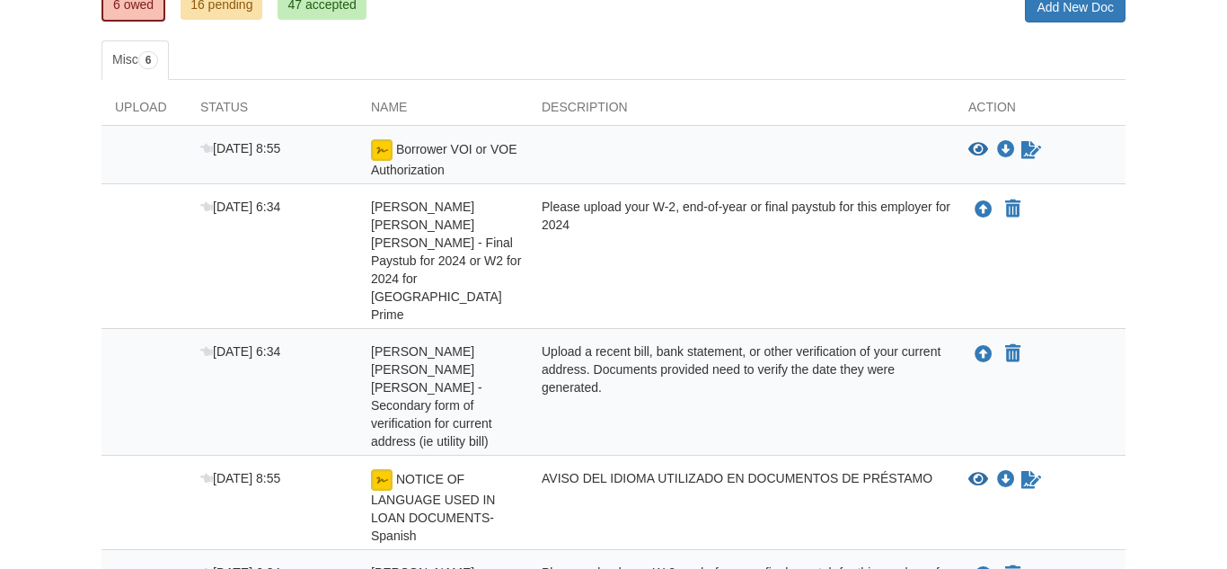
click at [565, 137] on div "Aug 14 8:55 Borrower VOI or VOE Authorization View blank/sample document View b…" at bounding box center [614, 155] width 1024 height 58
click at [890, 456] on div "Aug 14 8:55 NOTICE OF LANGUAGE USED IN LOAN DOCUMENTS-Spanish AVISO DEL IDIOMA …" at bounding box center [614, 503] width 1024 height 94
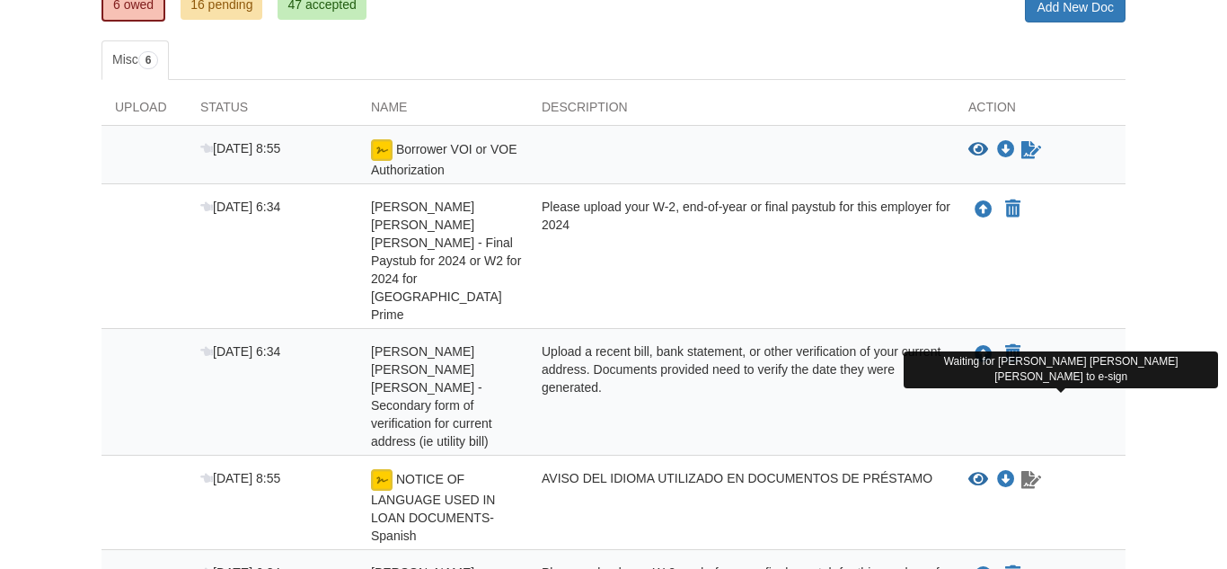
click at [1031, 471] on icon "Waiting for your co-borrower to e-sign" at bounding box center [1032, 480] width 20 height 18
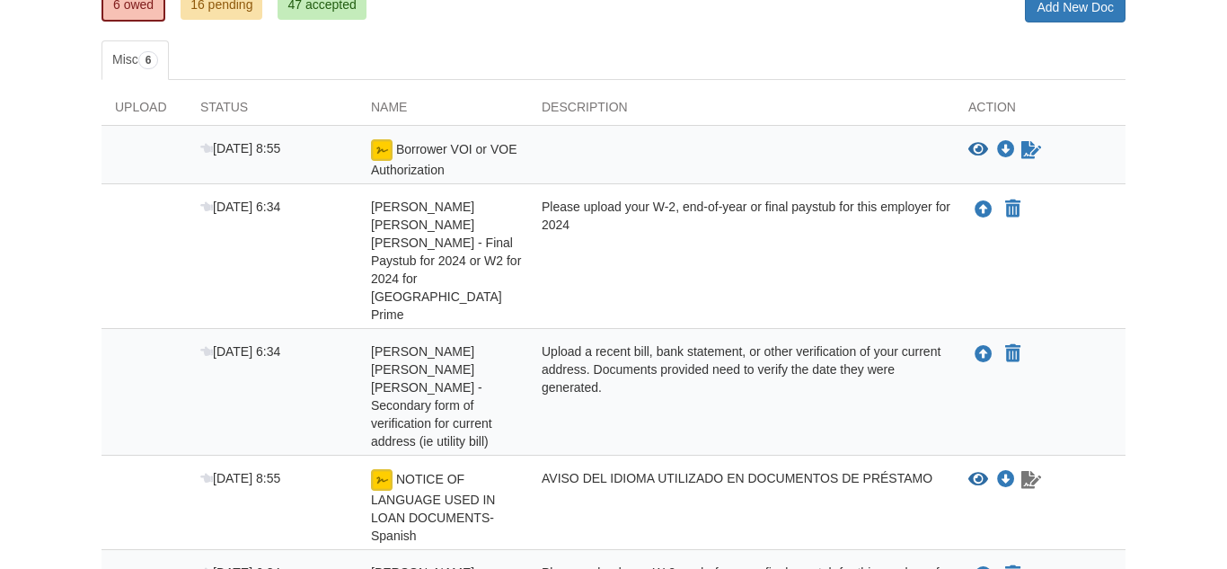
click at [1031, 471] on icon "Waiting for your co-borrower to e-sign" at bounding box center [1032, 480] width 20 height 18
click at [989, 469] on div "View blank/sample document View blank/sample document Download file/sample doc …" at bounding box center [1047, 480] width 157 height 22
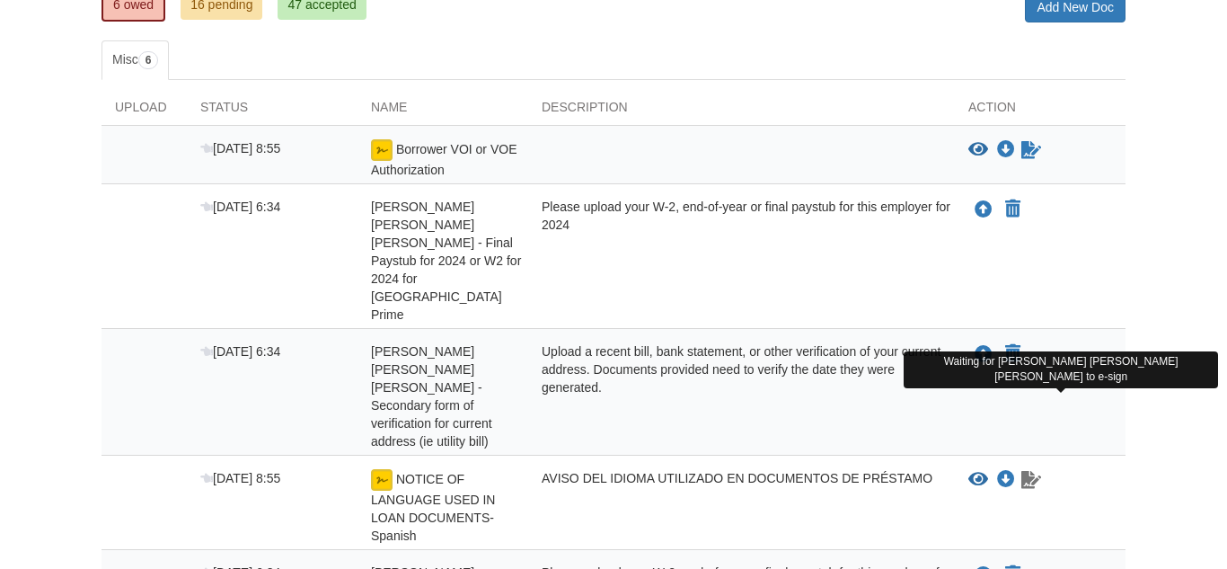
click at [1037, 471] on icon "Waiting for your co-borrower to e-sign" at bounding box center [1032, 480] width 20 height 18
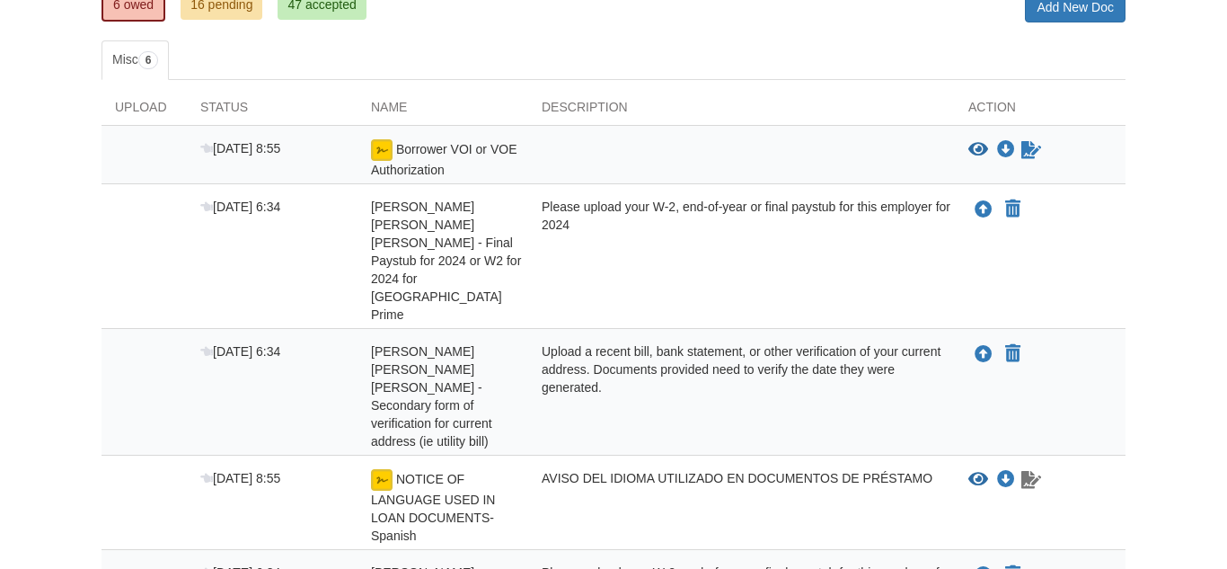
click at [1037, 471] on icon "Waiting for your co-borrower to e-sign" at bounding box center [1032, 480] width 20 height 18
click at [1004, 471] on icon "Download NOTICE OF LANGUAGE USED IN LOAN DOCUMENTS-Spanish" at bounding box center [1006, 480] width 18 height 18
click at [1093, 20] on link "Add New Doc" at bounding box center [1075, 7] width 101 height 31
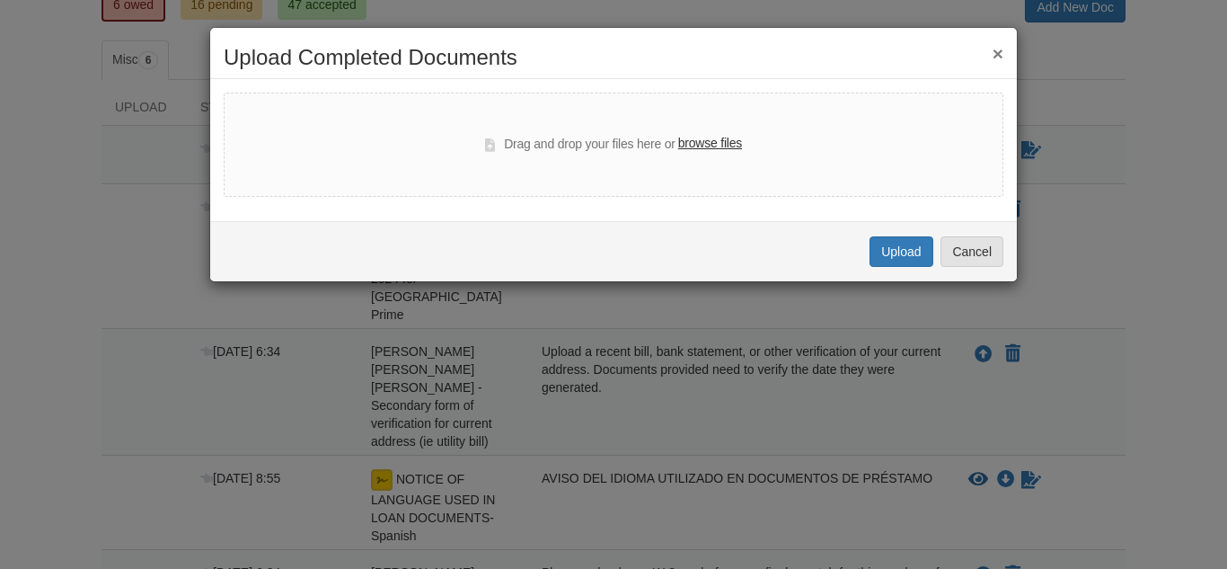
click at [718, 147] on label "browse files" at bounding box center [710, 144] width 64 height 20
click at [0, 0] on input "browse files" at bounding box center [0, 0] width 0 height 0
select select "****"
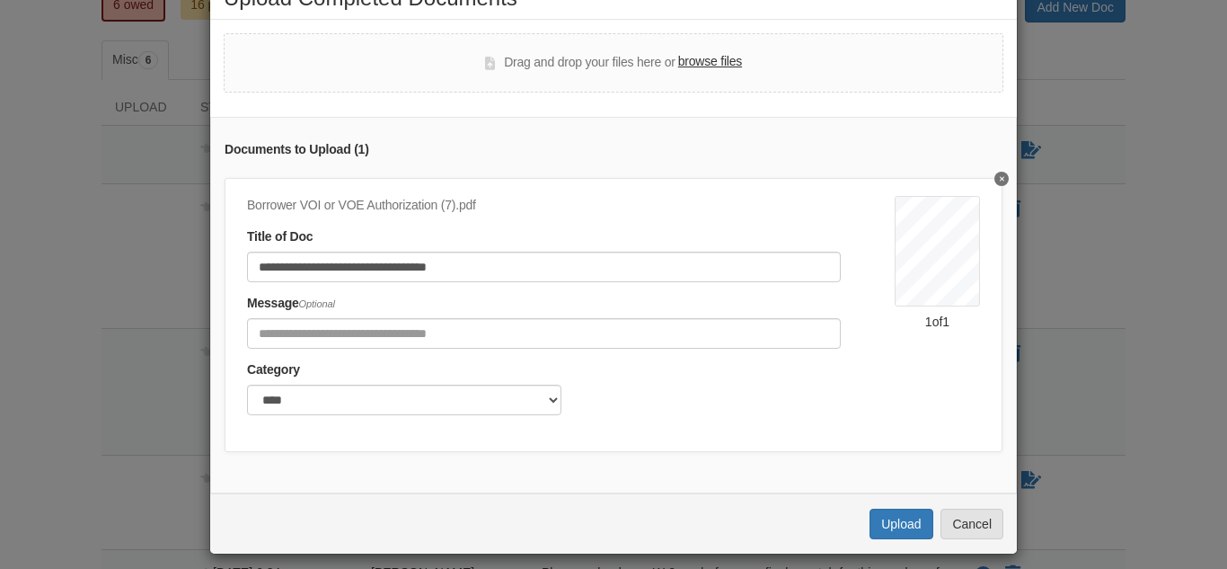
scroll to position [72, 0]
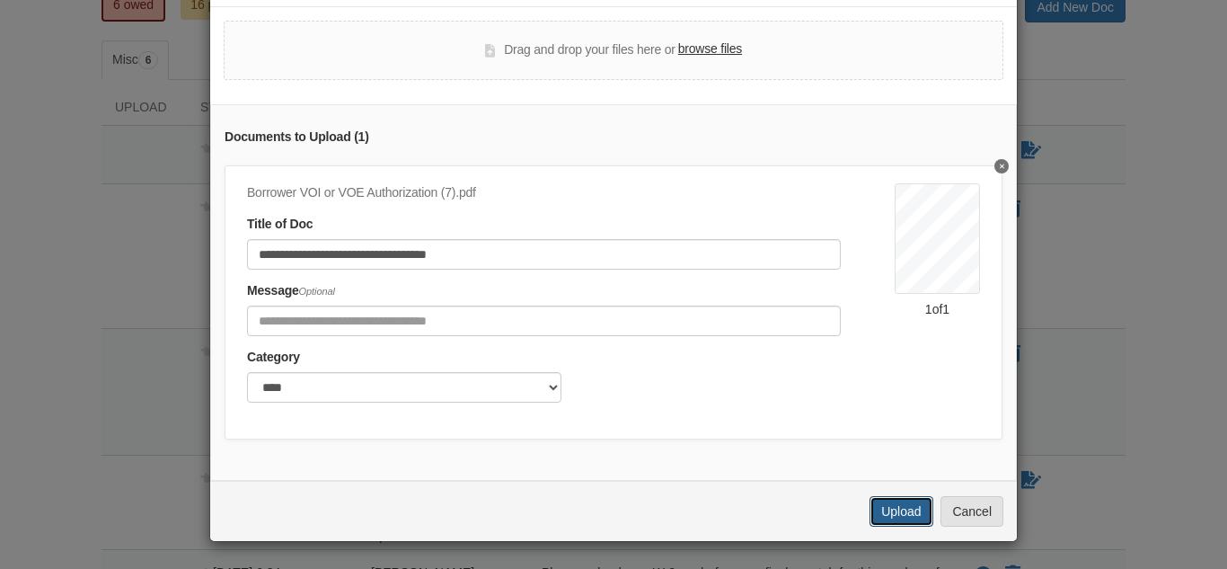
click at [925, 520] on button "Upload" at bounding box center [901, 511] width 63 height 31
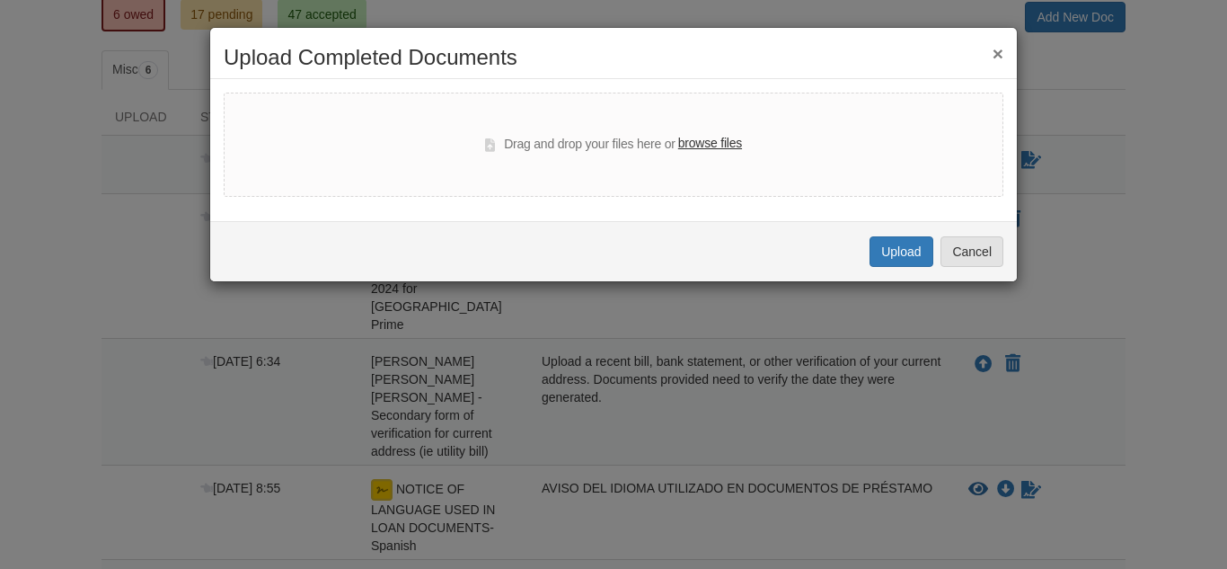
scroll to position [270, 0]
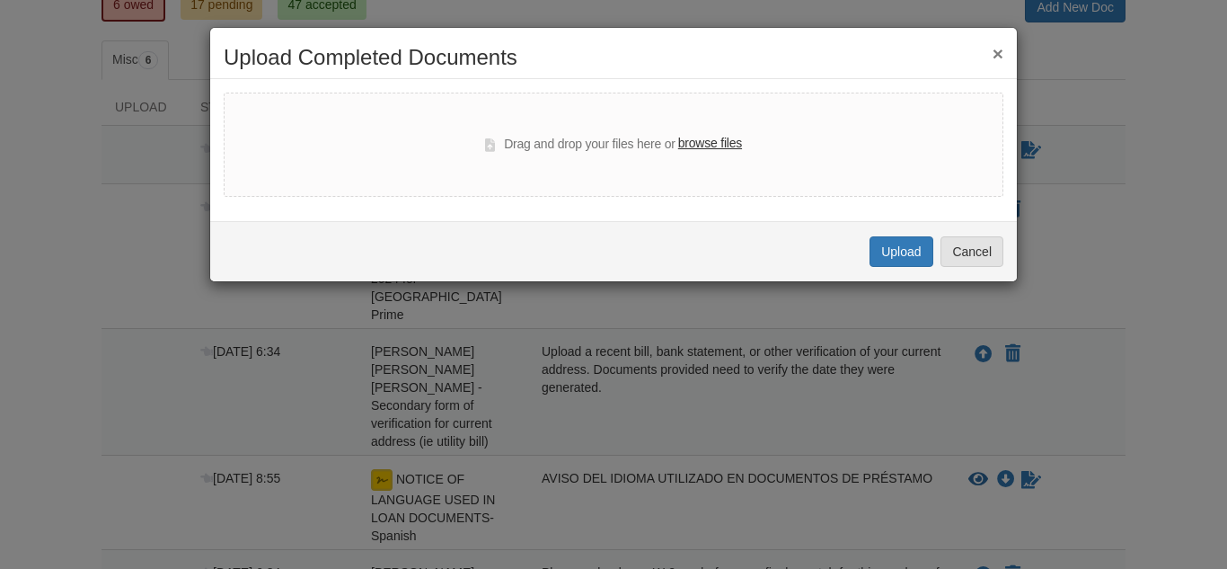
click at [717, 142] on label "browse files" at bounding box center [710, 144] width 64 height 20
click at [0, 0] on input "browse files" at bounding box center [0, 0] width 0 height 0
select select "****"
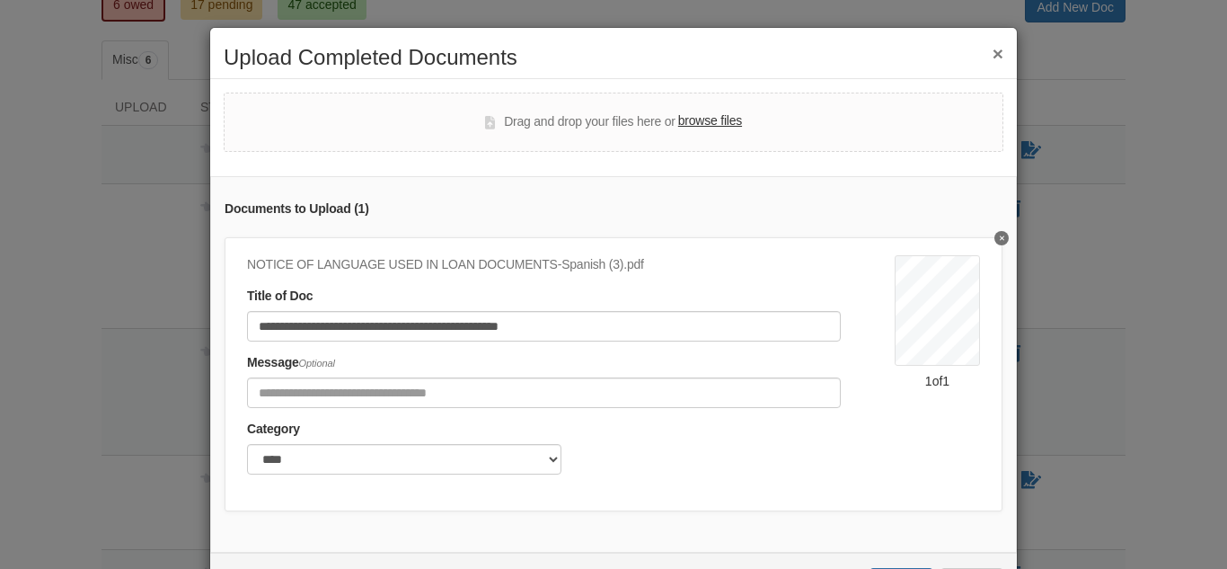
click at [1226, 428] on div "**********" at bounding box center [613, 284] width 1227 height 569
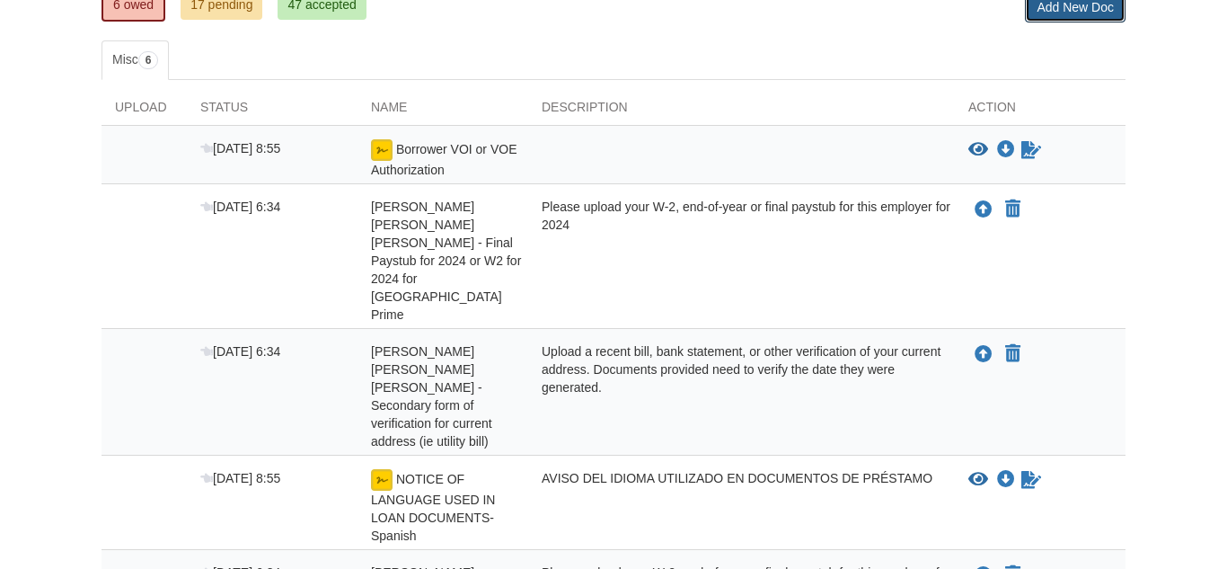
scroll to position [262, 0]
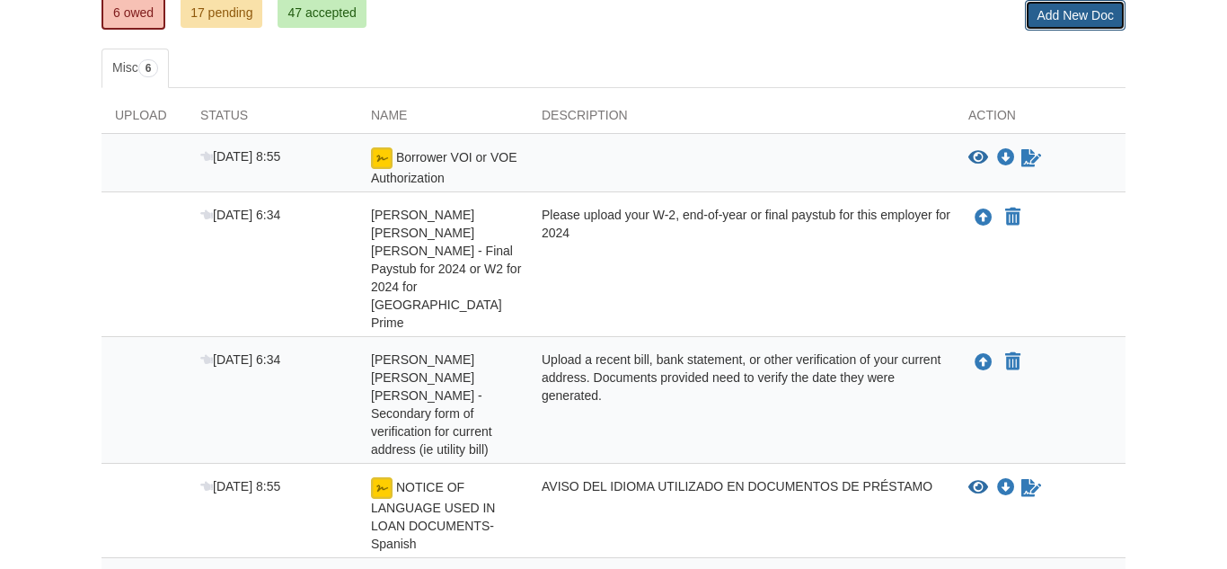
click at [1032, 24] on link "Add New Doc" at bounding box center [1075, 15] width 101 height 31
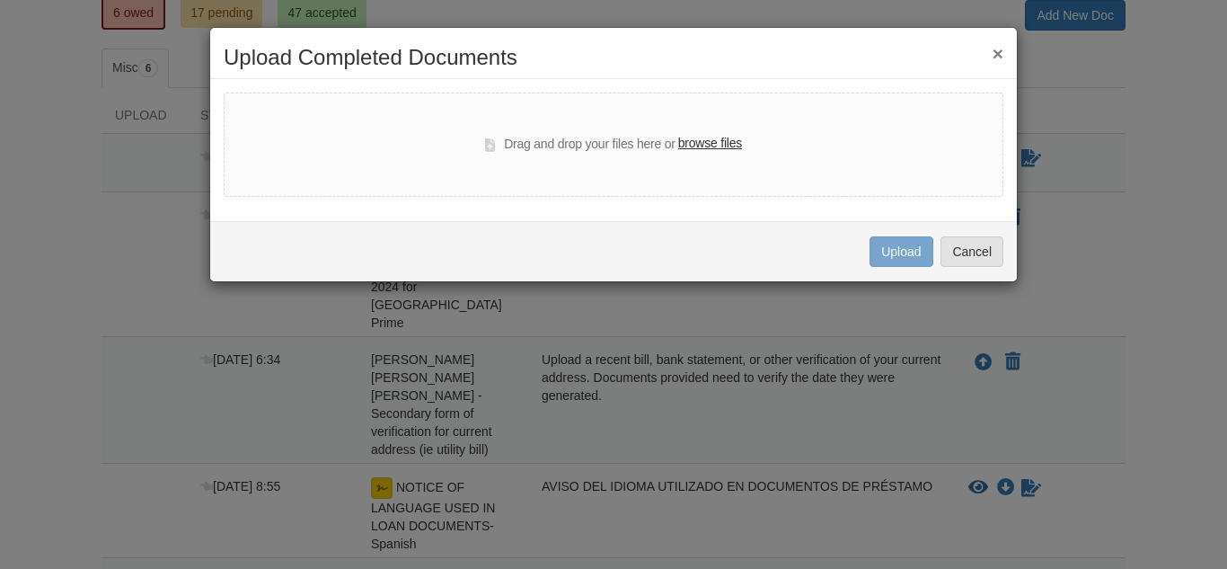
click at [699, 137] on label "browse files" at bounding box center [710, 144] width 64 height 20
click at [0, 0] on input "browse files" at bounding box center [0, 0] width 0 height 0
click at [698, 148] on label "browse files" at bounding box center [710, 144] width 64 height 20
click at [0, 0] on input "browse files" at bounding box center [0, 0] width 0 height 0
click at [998, 53] on button "×" at bounding box center [998, 53] width 11 height 19
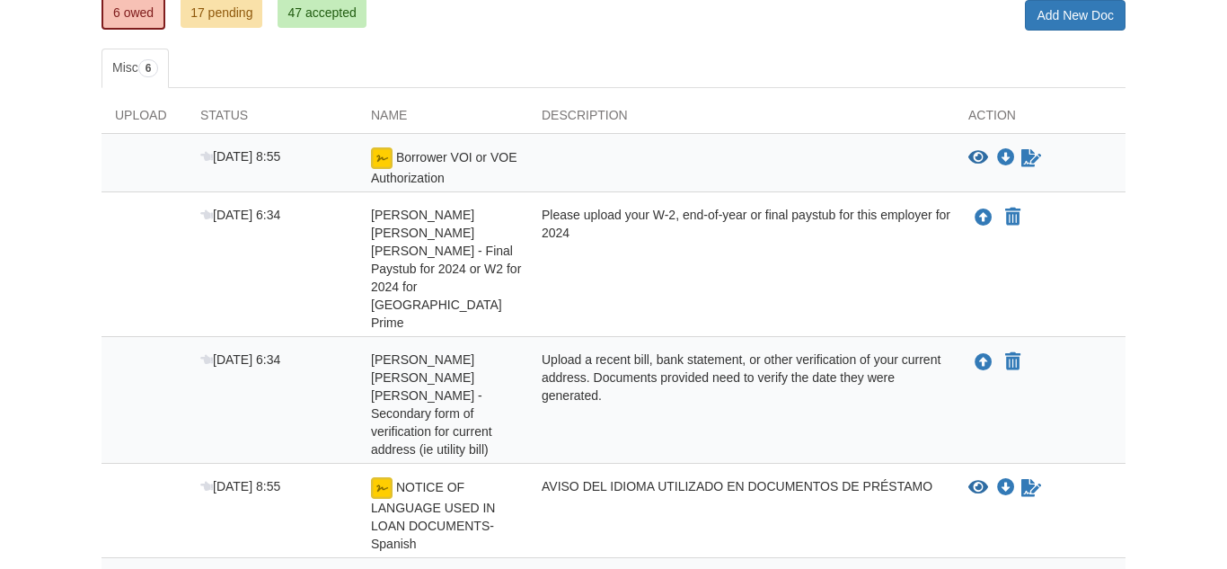
click at [1208, 373] on body "Back to My Flows [EMAIL_ADDRESS][DOMAIN_NAME] Logout" at bounding box center [613, 293] width 1227 height 1111
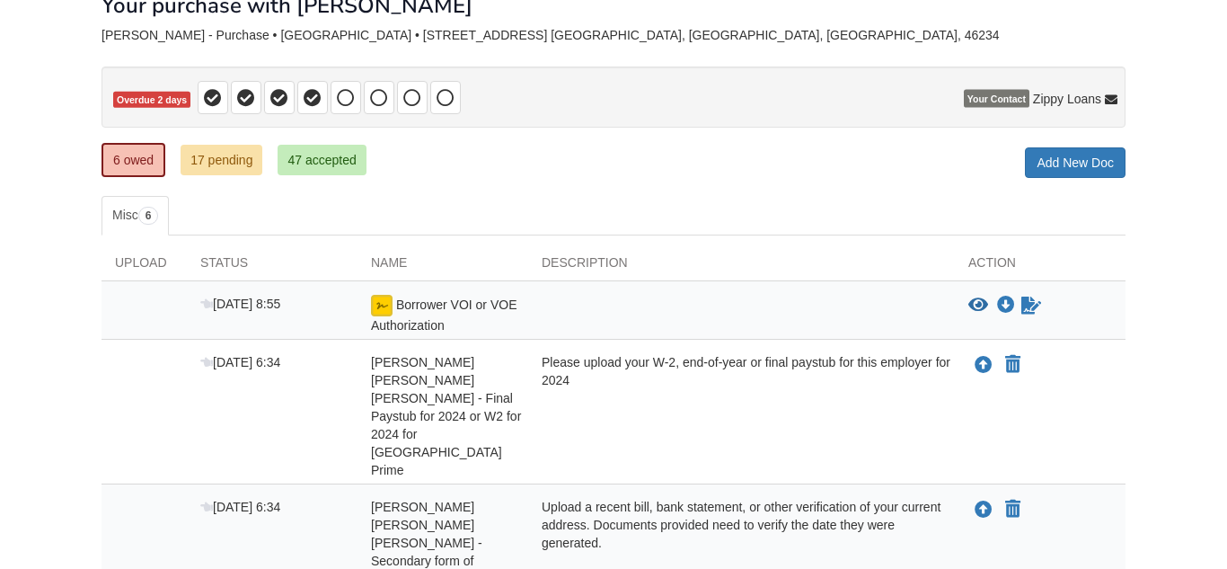
scroll to position [114, 0]
click at [1063, 158] on link "Add New Doc" at bounding box center [1075, 163] width 101 height 31
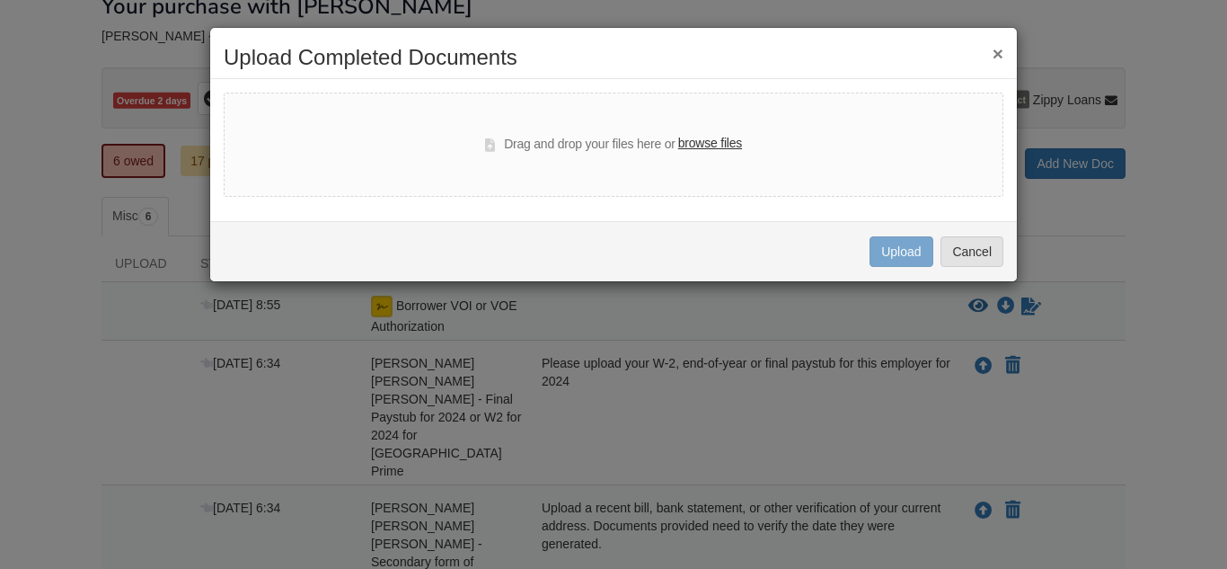
click at [724, 146] on label "browse files" at bounding box center [710, 144] width 64 height 20
click at [0, 0] on input "browse files" at bounding box center [0, 0] width 0 height 0
click at [999, 58] on button "×" at bounding box center [998, 53] width 11 height 19
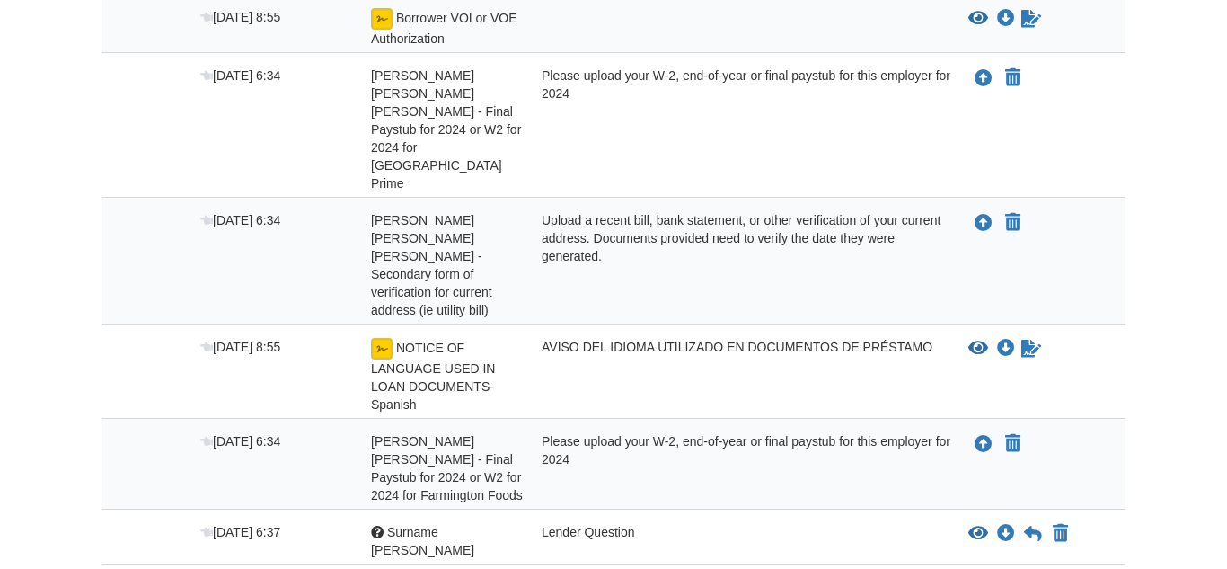
scroll to position [438, 0]
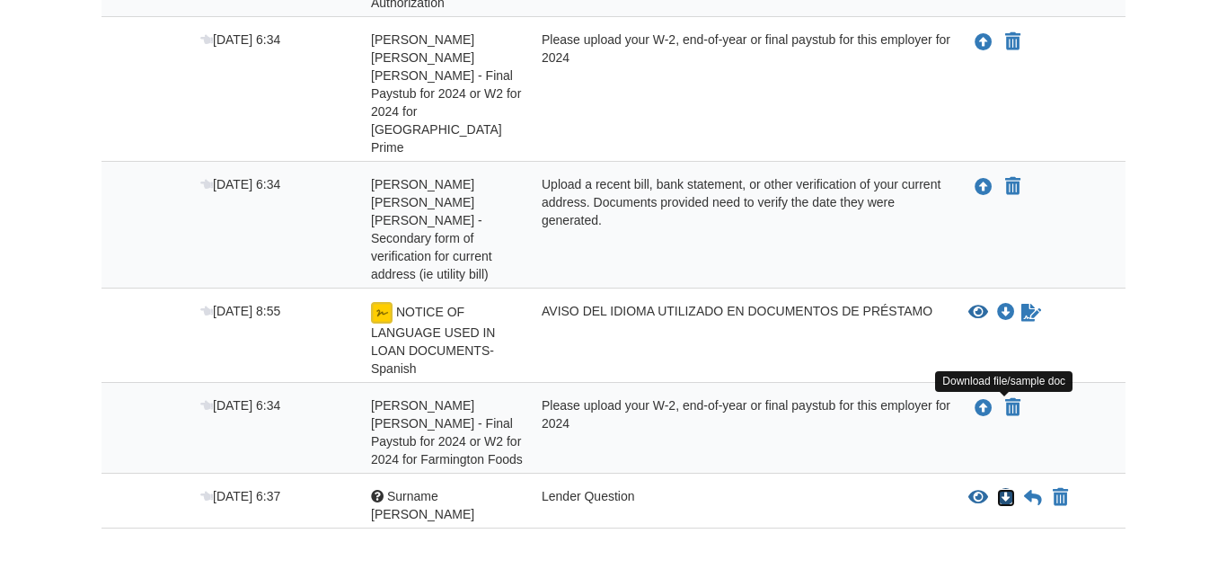
click at [1003, 489] on icon "Download Surname Alert-Kevin" at bounding box center [1006, 498] width 18 height 18
click at [983, 489] on icon "View Surname Alert-Kevin" at bounding box center [979, 498] width 20 height 18
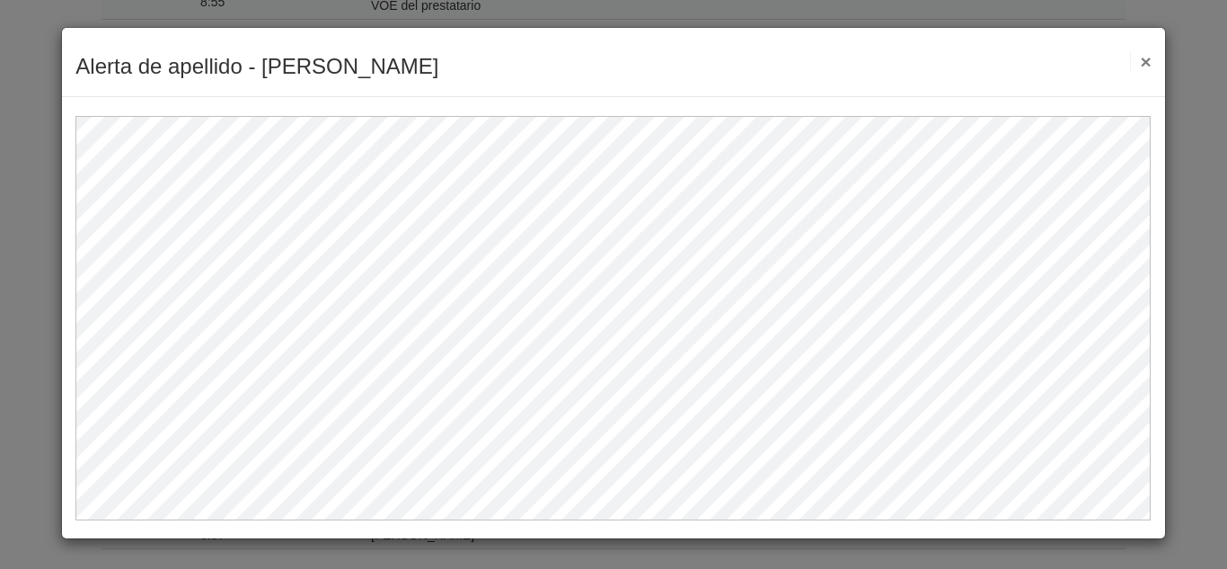
scroll to position [440, 0]
click at [1152, 56] on div "Alerta de apellido - [PERSON_NAME] Save Cancel Previous Document Next Document ×" at bounding box center [613, 62] width 1102 height 69
click at [1148, 56] on font "×" at bounding box center [1145, 61] width 11 height 21
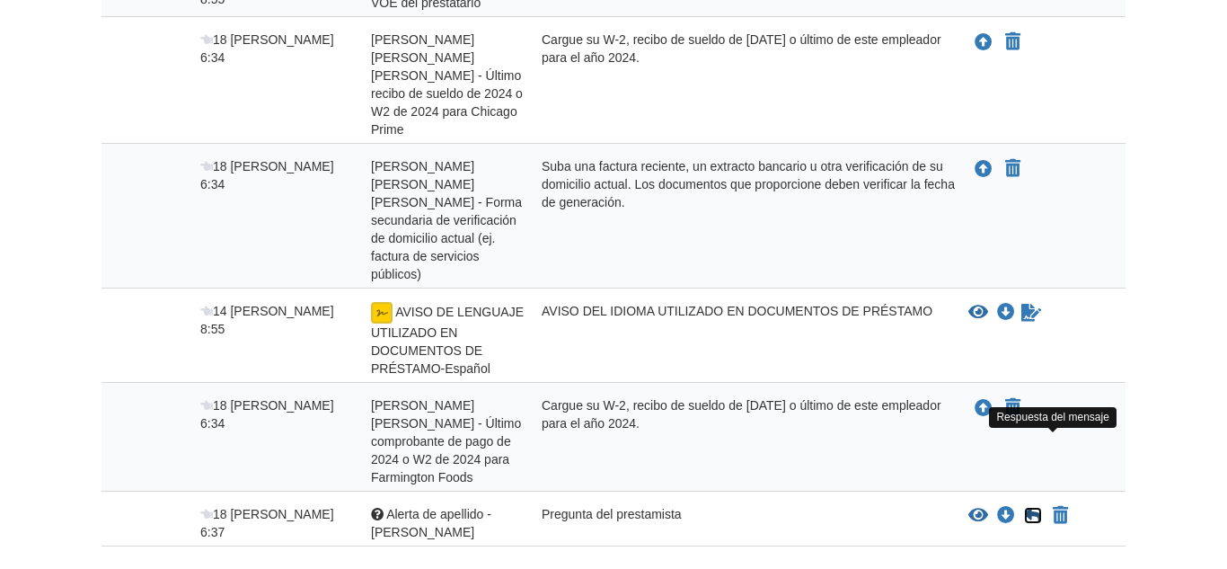
click at [1028, 507] on icon at bounding box center [1033, 516] width 18 height 18
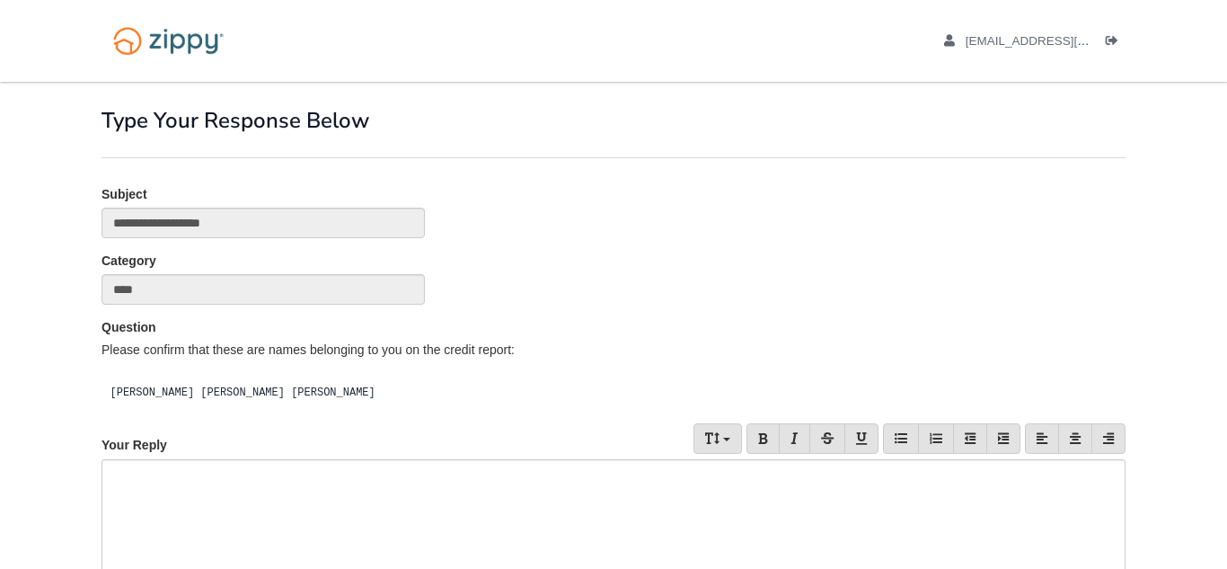
click at [252, 461] on div at bounding box center [614, 576] width 1024 height 234
click at [913, 310] on div "Category ****" at bounding box center [613, 285] width 1051 height 66
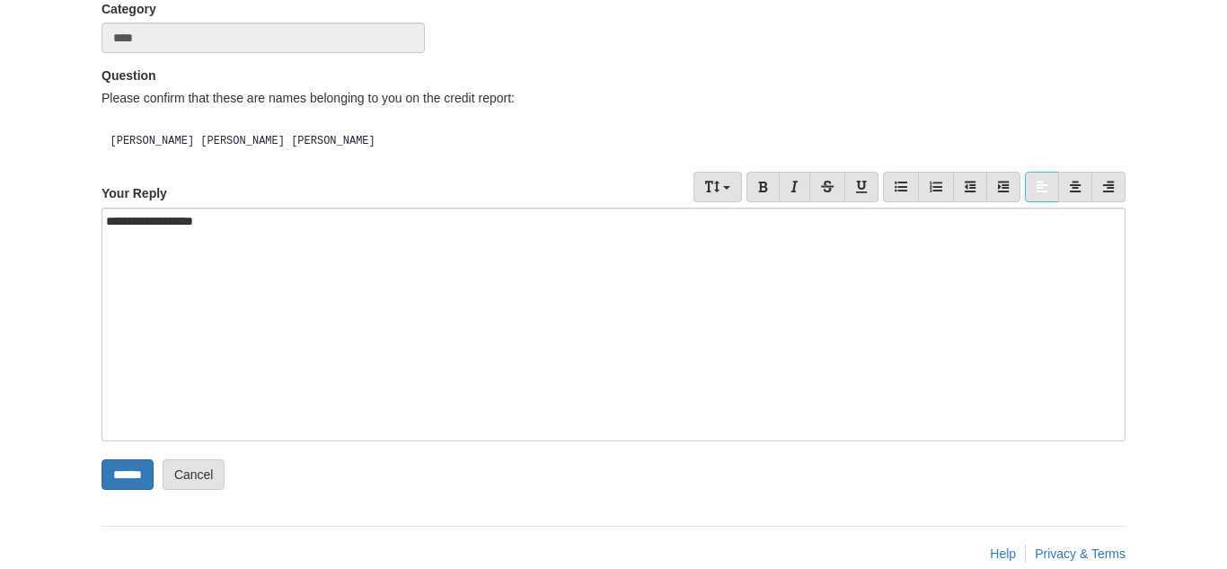
scroll to position [281, 0]
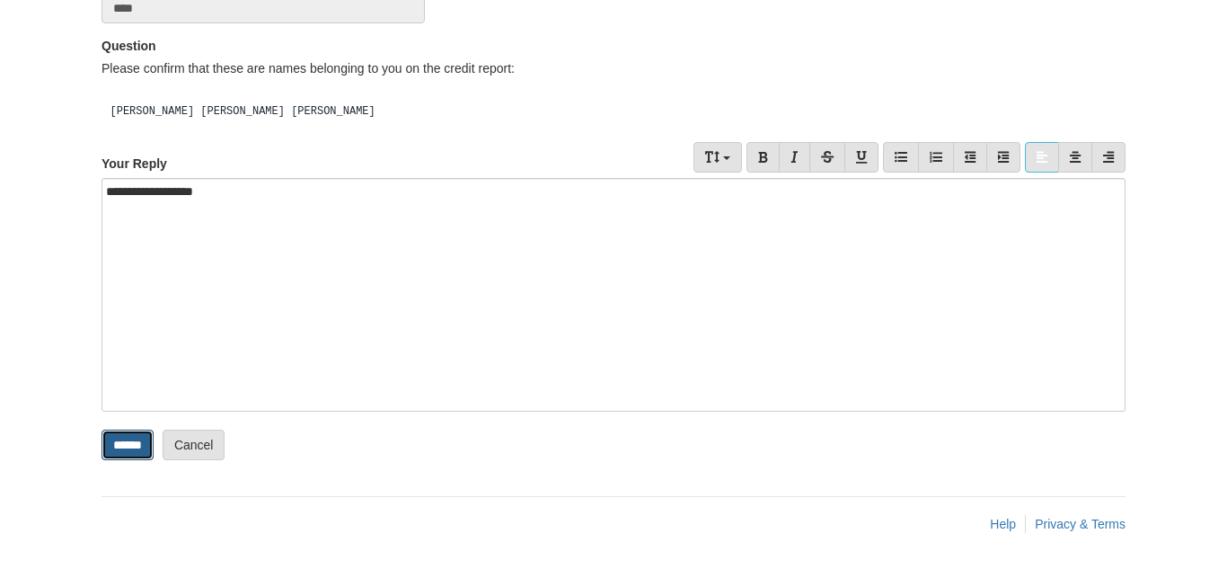
click at [141, 452] on input "******" at bounding box center [128, 444] width 52 height 31
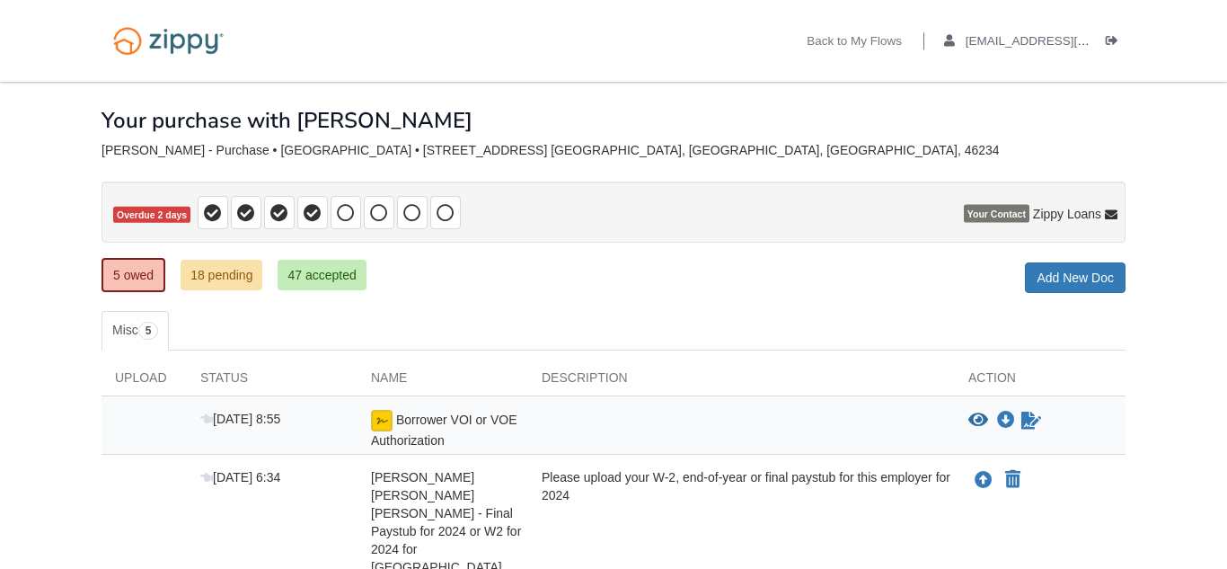
click at [1183, 394] on body "Back to My Flows [EMAIL_ADDRESS][DOMAIN_NAME] Logout" at bounding box center [613, 528] width 1227 height 1056
click at [243, 276] on link "18 pending" at bounding box center [222, 275] width 82 height 31
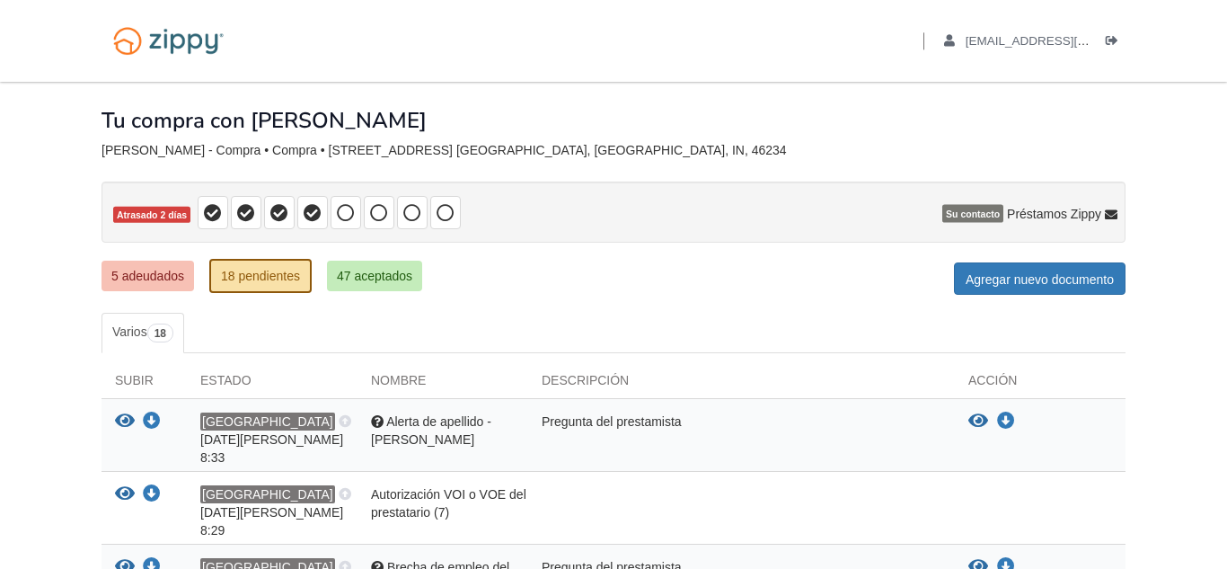
click at [934, 131] on div "Tu compra con [PERSON_NAME]" at bounding box center [614, 107] width 1024 height 50
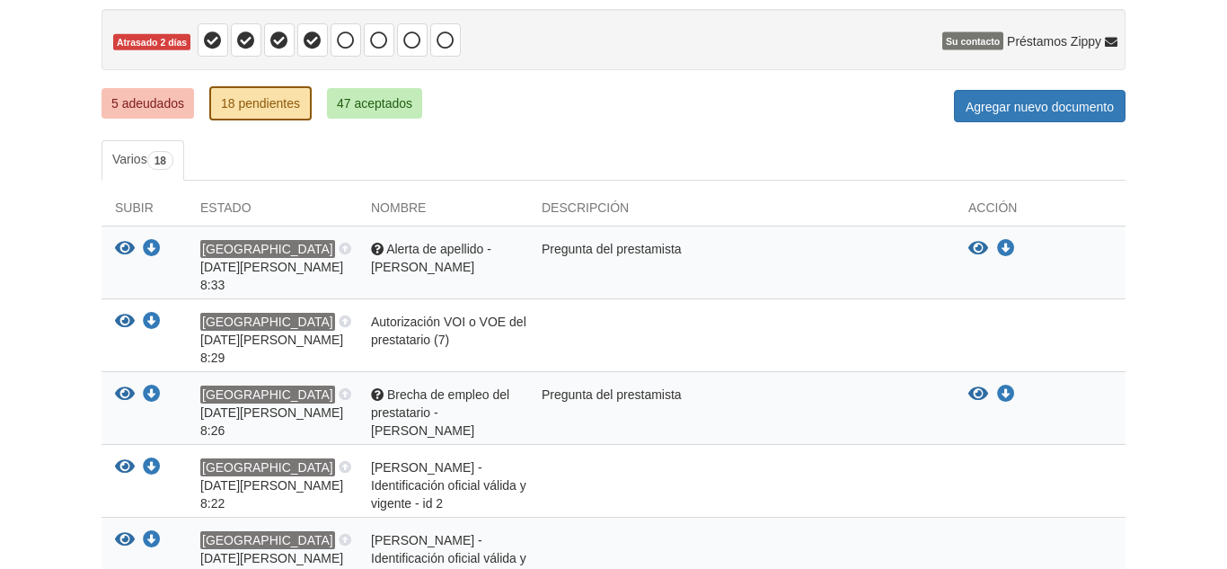
scroll to position [160, 0]
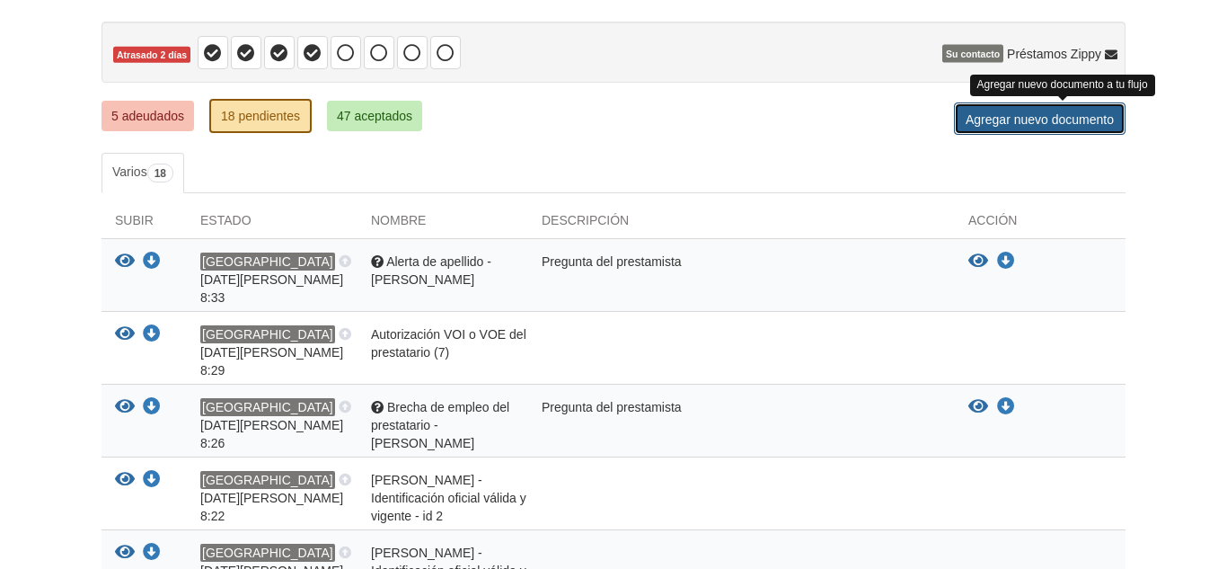
click at [1093, 121] on font "Agregar nuevo documento" at bounding box center [1040, 119] width 148 height 14
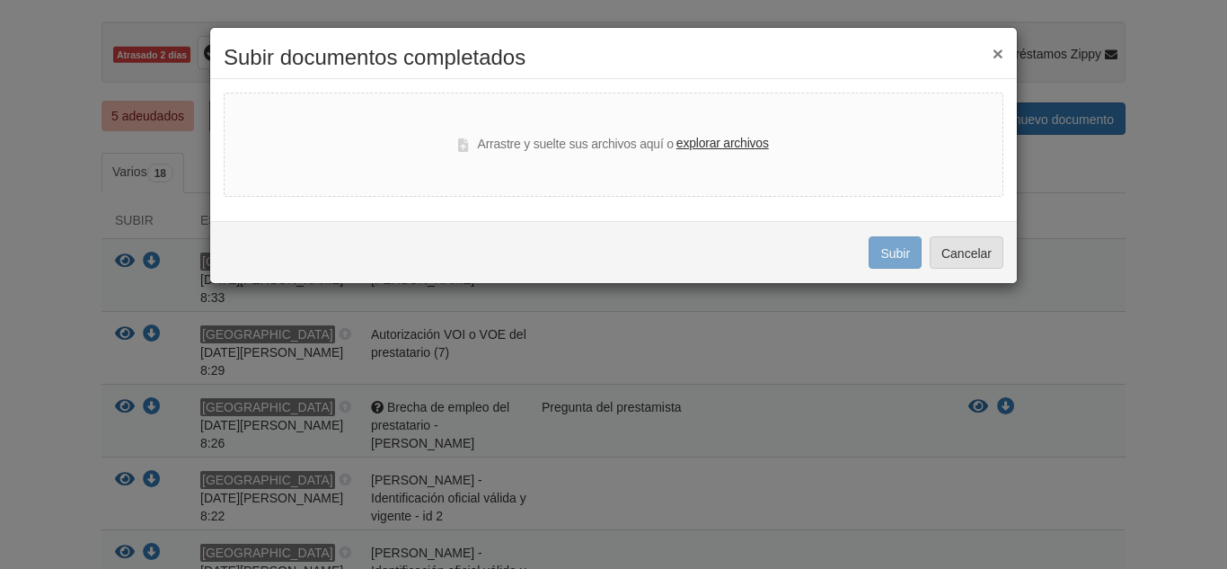
click at [744, 147] on font "explorar archivos" at bounding box center [723, 143] width 93 height 14
click at [0, 0] on input "explorar archivos" at bounding box center [0, 0] width 0 height 0
select select "****"
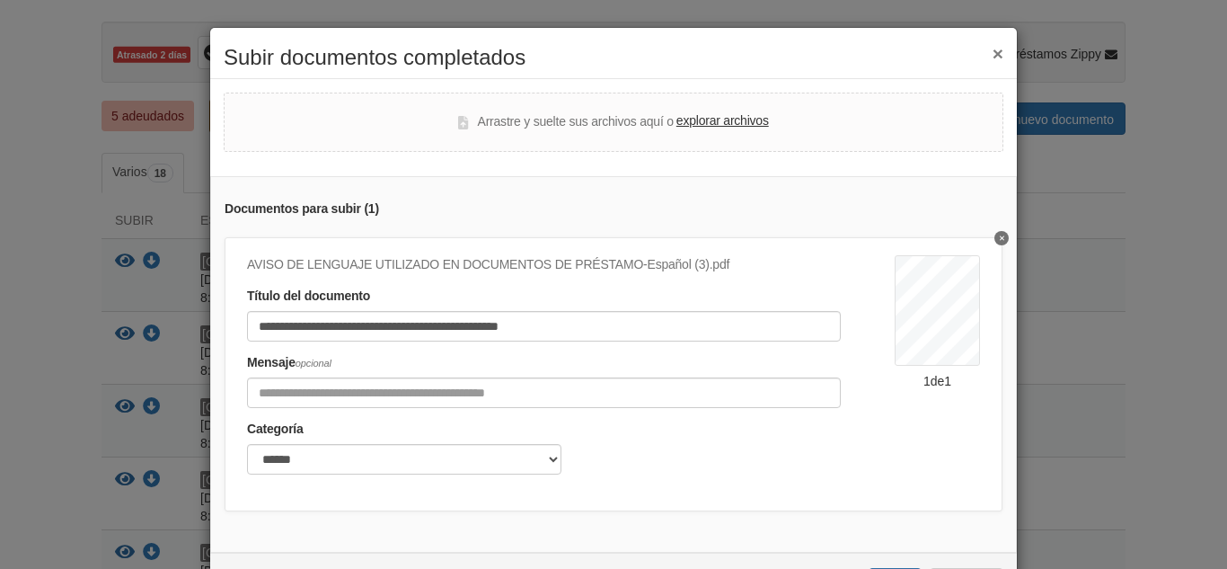
scroll to position [74, 0]
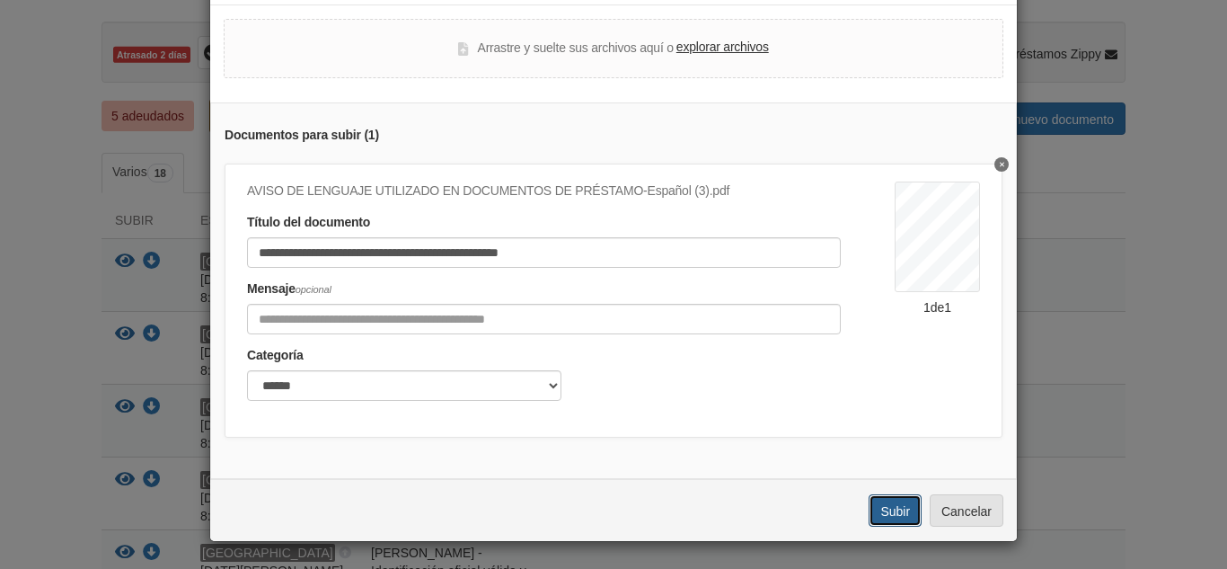
click at [882, 513] on font "Subir" at bounding box center [896, 511] width 30 height 14
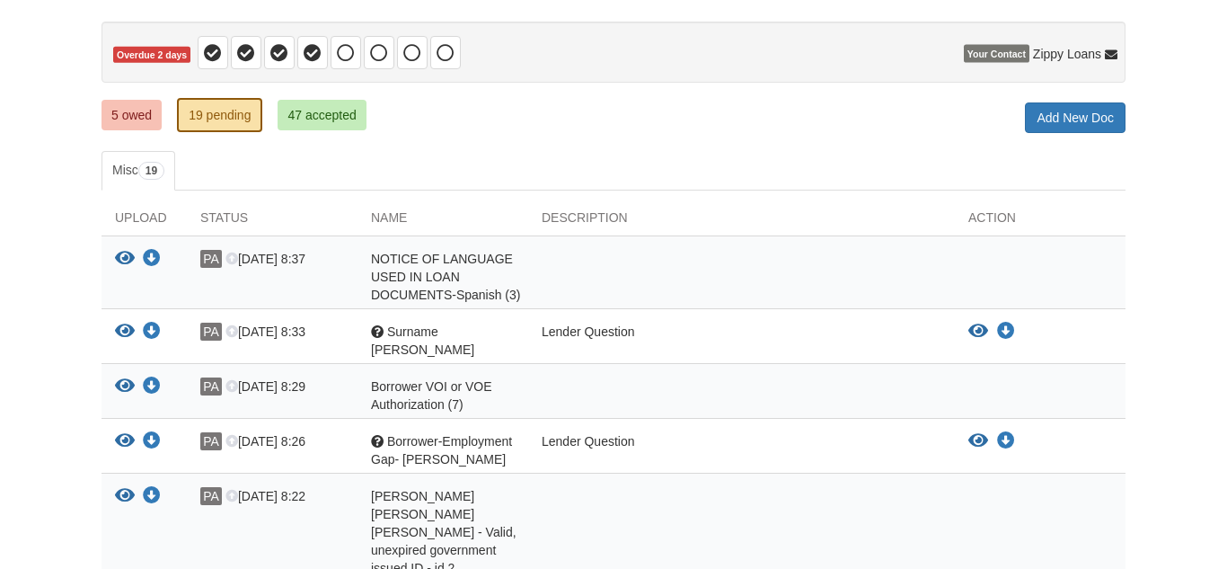
scroll to position [160, 0]
click at [138, 115] on link "5 owed" at bounding box center [132, 115] width 60 height 31
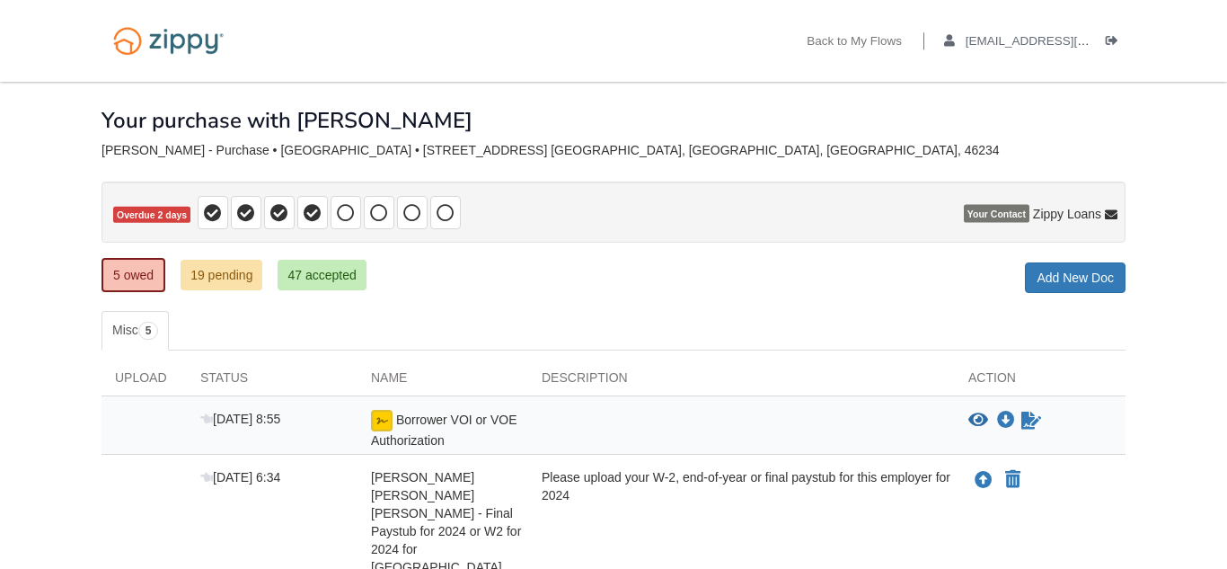
click at [747, 315] on ul "Misc 5" at bounding box center [614, 331] width 1024 height 40
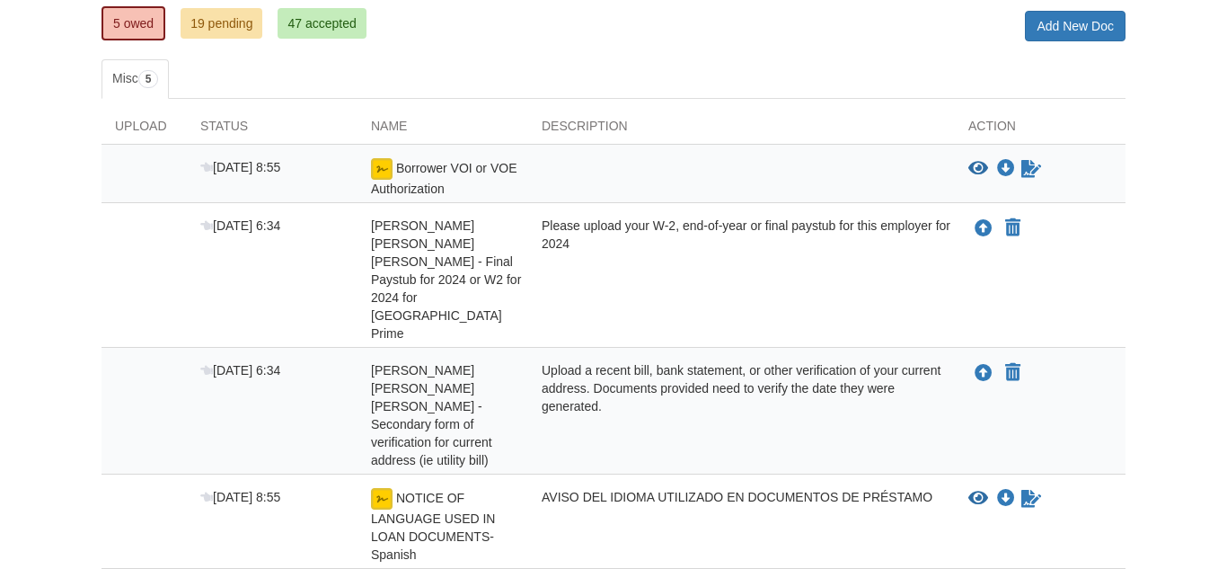
scroll to position [288, 0]
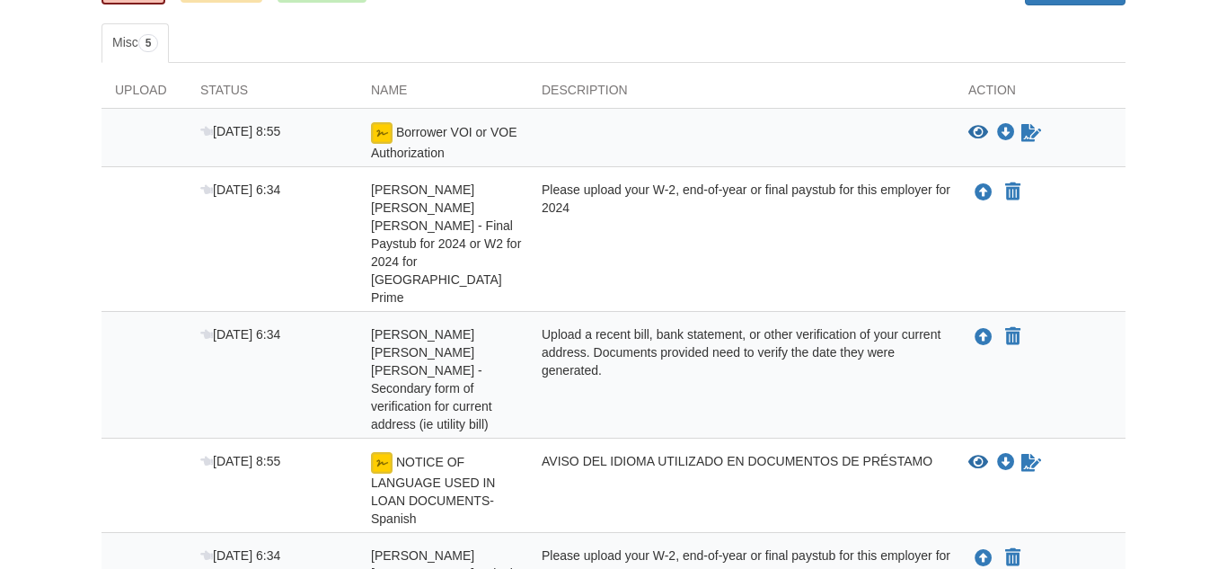
click at [1209, 491] on body "Back to My Flows paoladiabas@gmail.com Logout" at bounding box center [613, 240] width 1227 height 1056
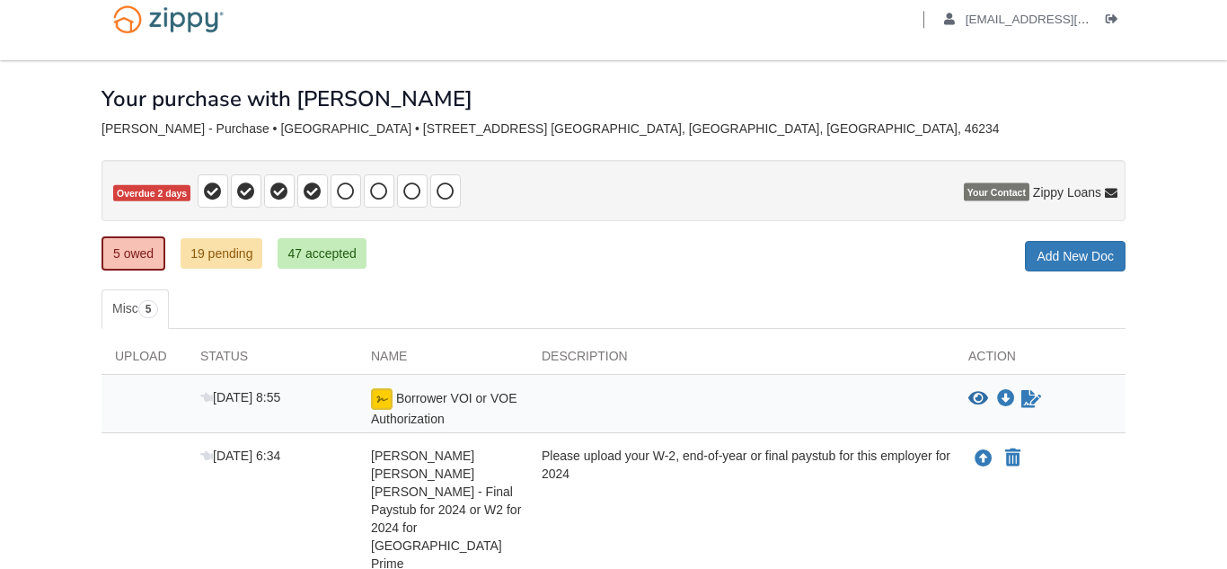
scroll to position [0, 0]
